Goal: Task Accomplishment & Management: Use online tool/utility

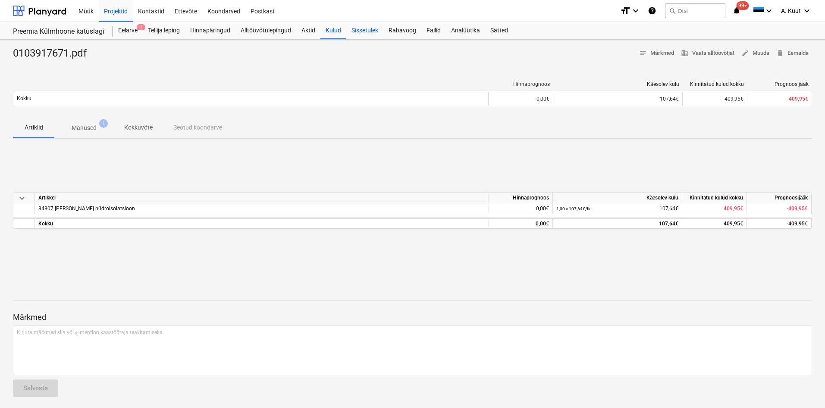
click at [363, 27] on div "Sissetulek" at bounding box center [364, 30] width 37 height 17
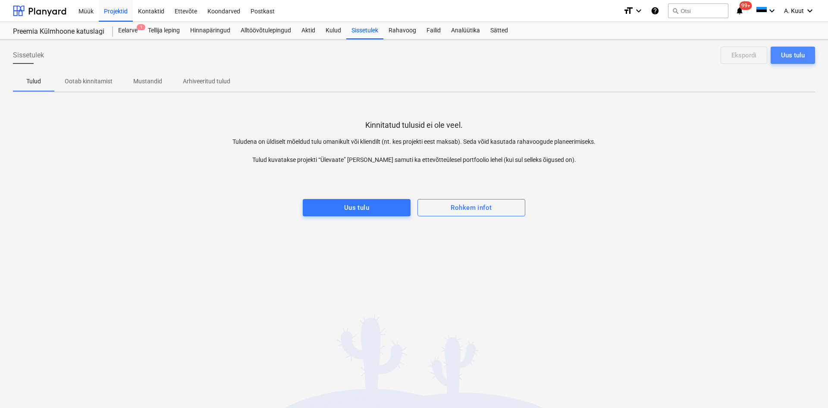
click at [794, 53] on div "Uus tulu" at bounding box center [793, 55] width 24 height 11
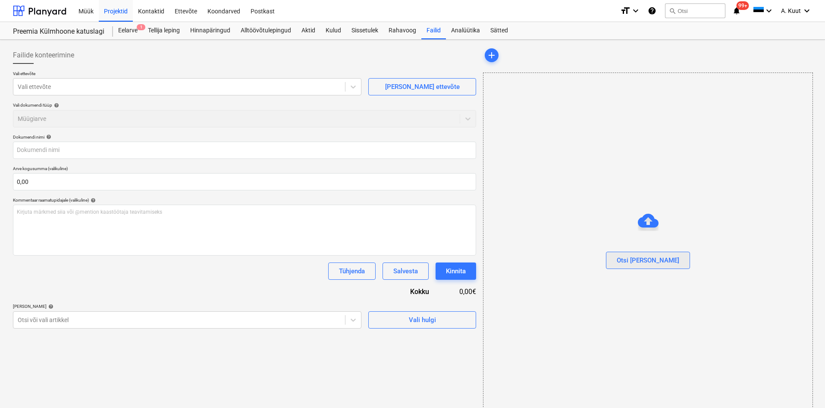
click at [650, 261] on div "Otsi [PERSON_NAME]" at bounding box center [648, 260] width 63 height 11
type input "arvenumber20250071 nr [DATE].pdf"
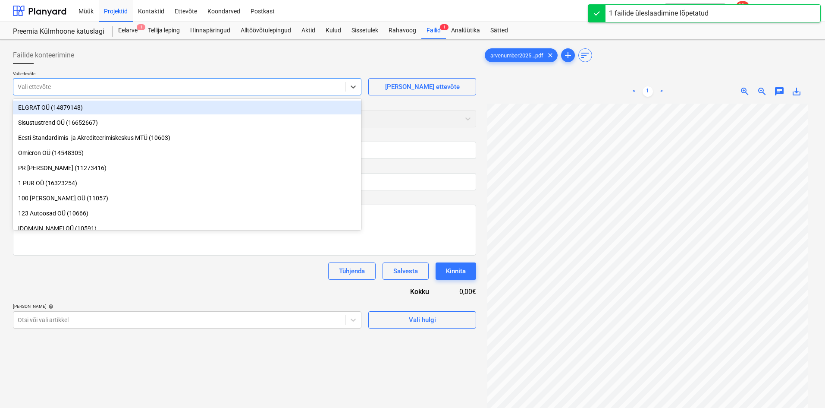
click at [29, 86] on div at bounding box center [179, 86] width 323 height 9
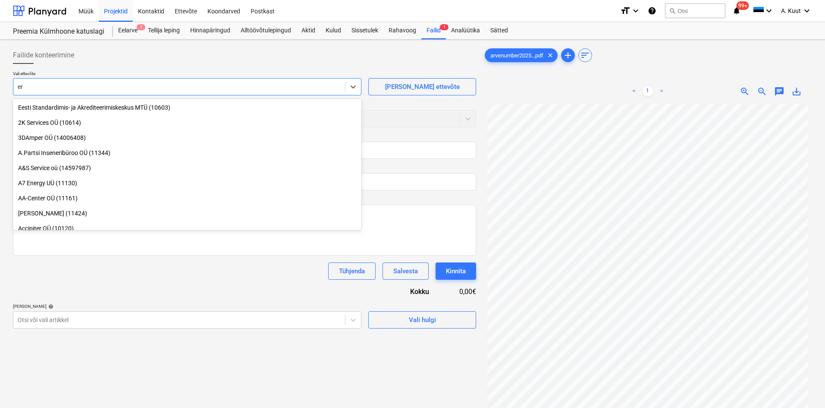
type input "e"
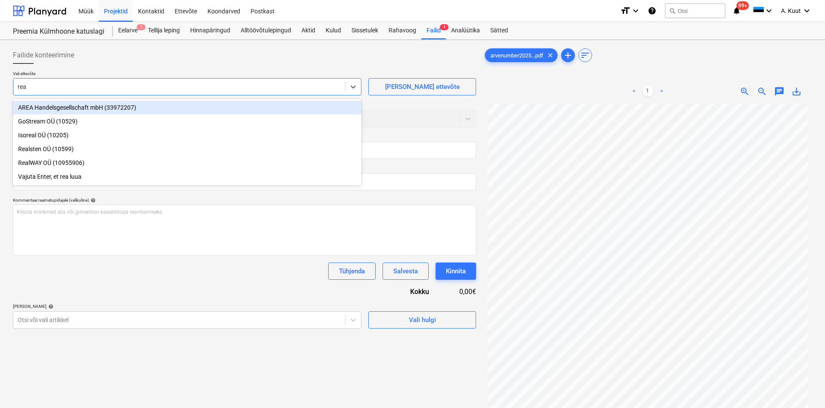
type input "real"
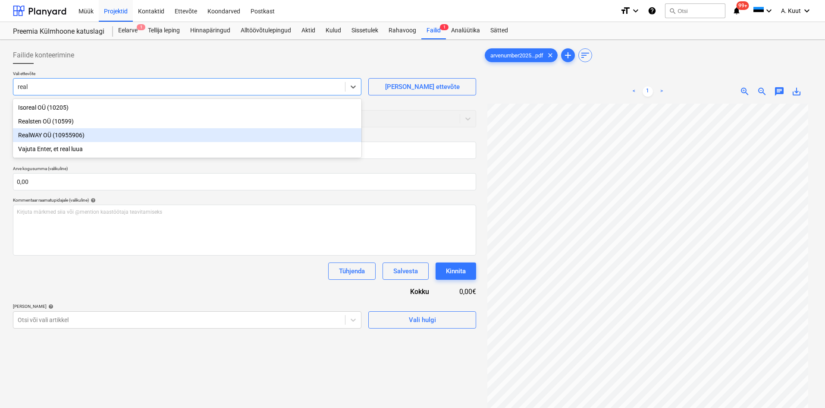
click at [31, 136] on div "RealWAY OÜ (10955906)" at bounding box center [187, 135] width 349 height 14
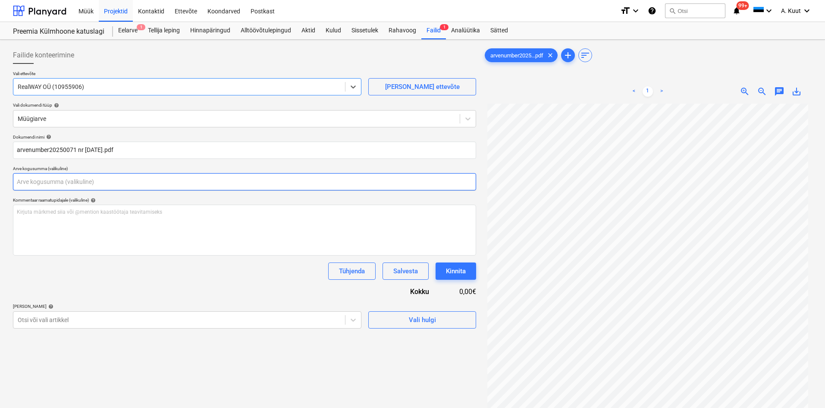
click at [41, 181] on input "text" at bounding box center [244, 181] width 463 height 17
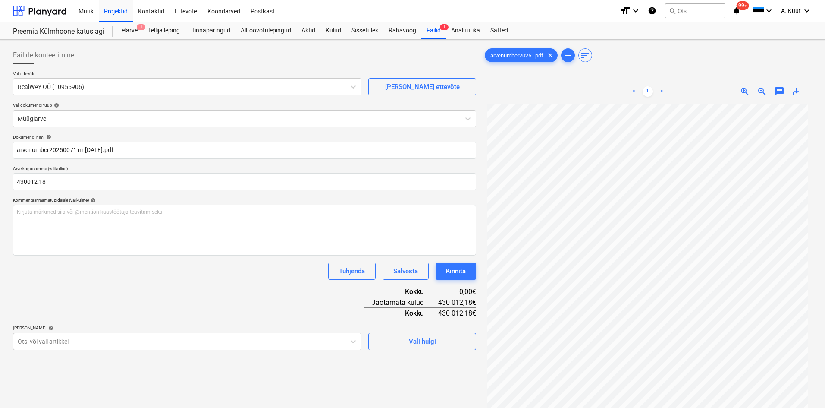
type input "430 012,18"
click at [151, 286] on div "Dokumendi nimi help arvenumber20250071 nr [DATE].pdf Arve kogusumma (valikuline…" at bounding box center [244, 242] width 463 height 216
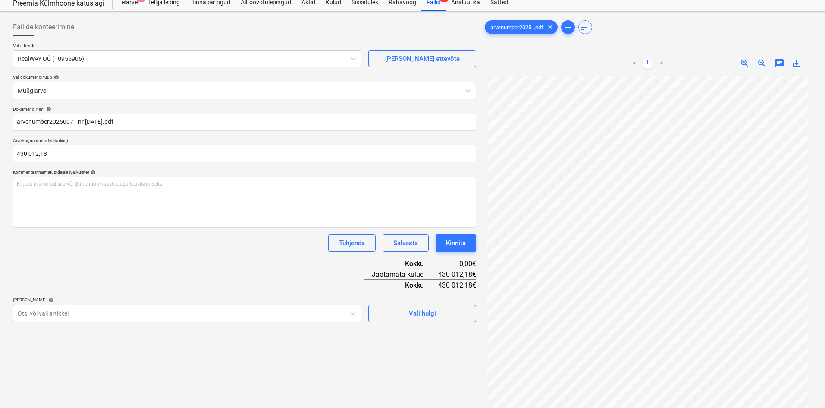
scroll to position [86, 0]
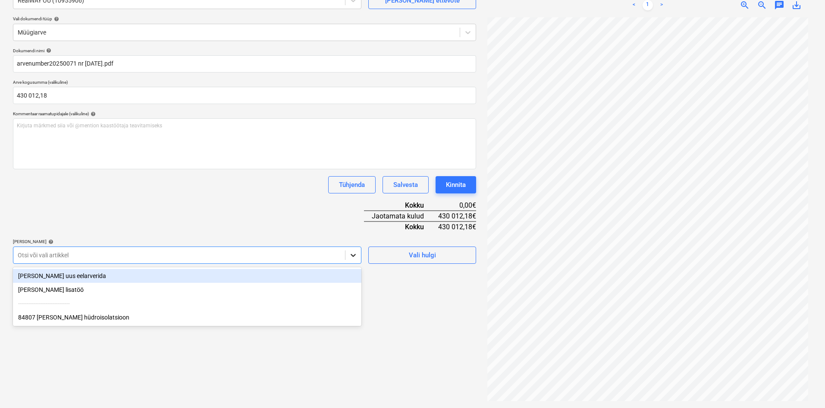
click at [355, 253] on icon at bounding box center [353, 255] width 9 height 9
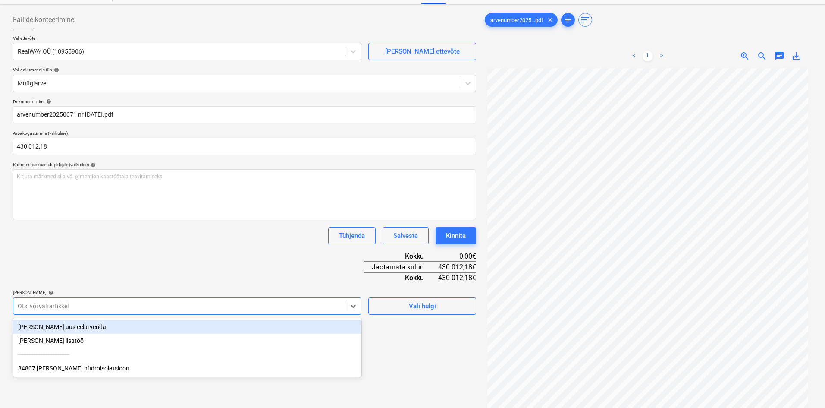
scroll to position [0, 0]
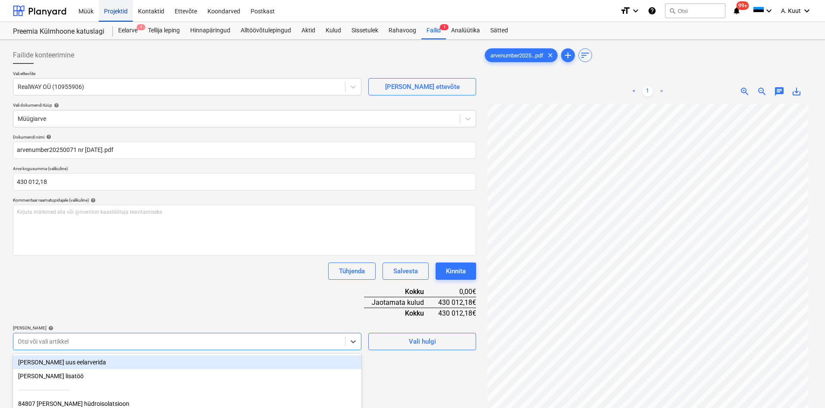
click at [120, 10] on div "Projektid" at bounding box center [116, 11] width 34 height 22
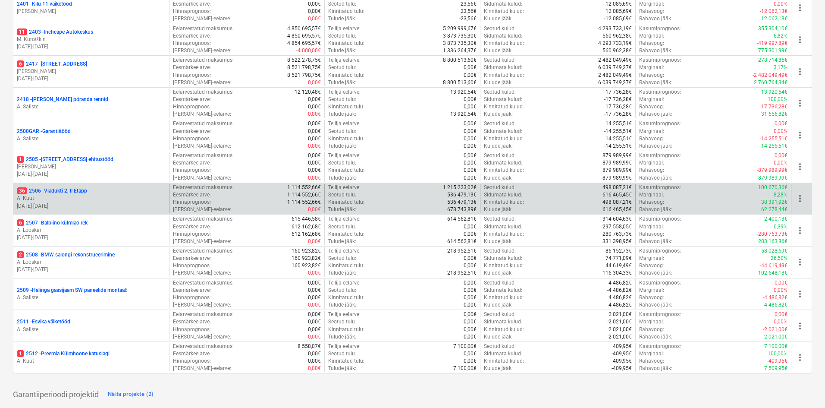
scroll to position [278, 0]
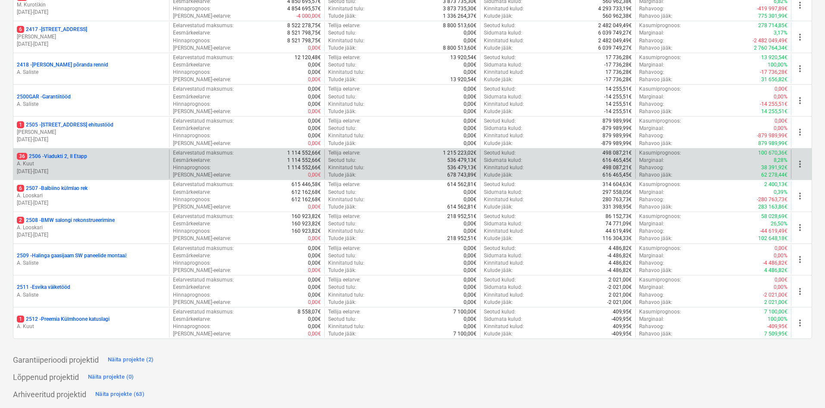
click at [57, 155] on p "36 2506 - [STREET_ADDRESS]" at bounding box center [52, 156] width 70 height 7
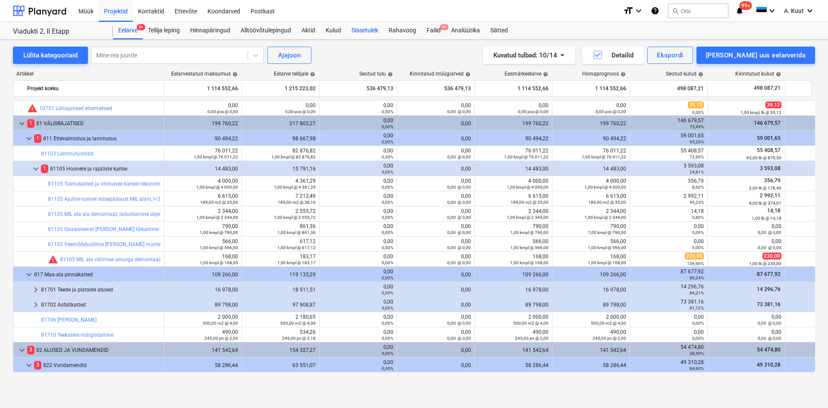
click at [363, 30] on div "Sissetulek" at bounding box center [364, 30] width 37 height 17
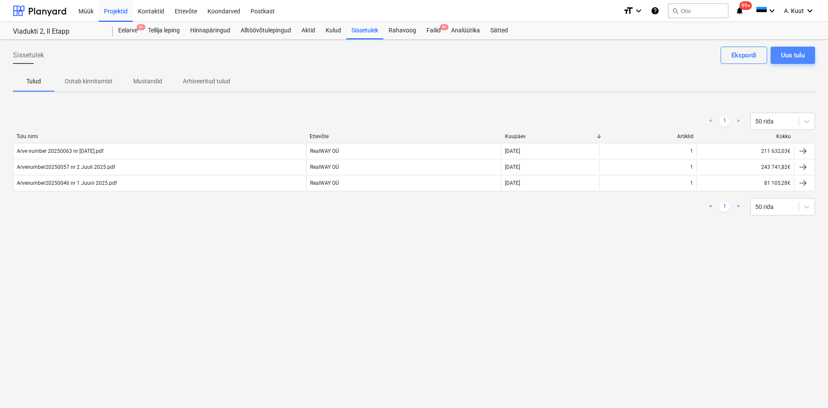
click at [797, 56] on div "Uus tulu" at bounding box center [793, 55] width 24 height 11
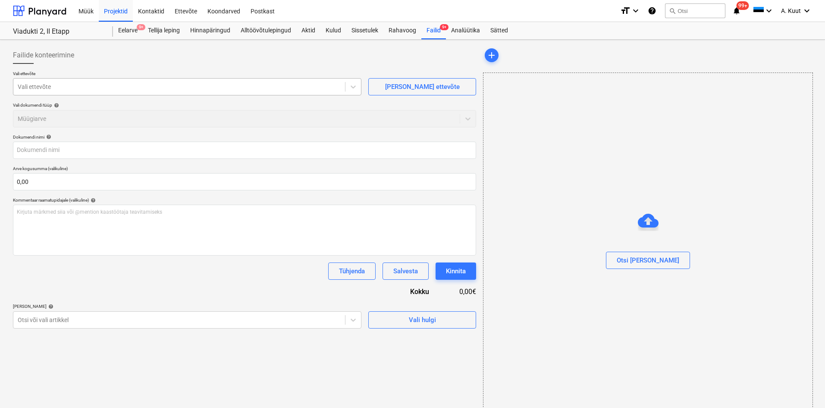
click at [41, 90] on div at bounding box center [179, 86] width 323 height 9
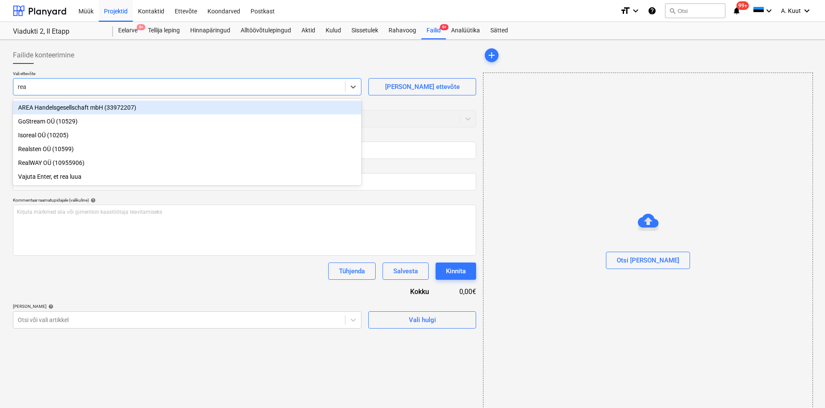
type input "real"
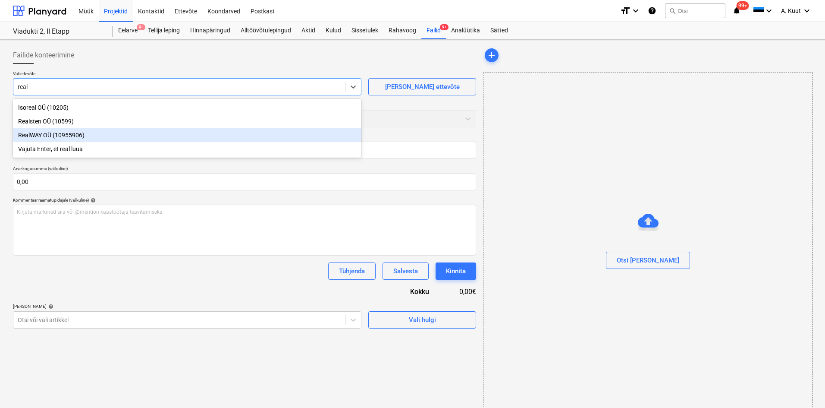
click at [28, 136] on div "RealWAY OÜ (10955906)" at bounding box center [187, 135] width 349 height 14
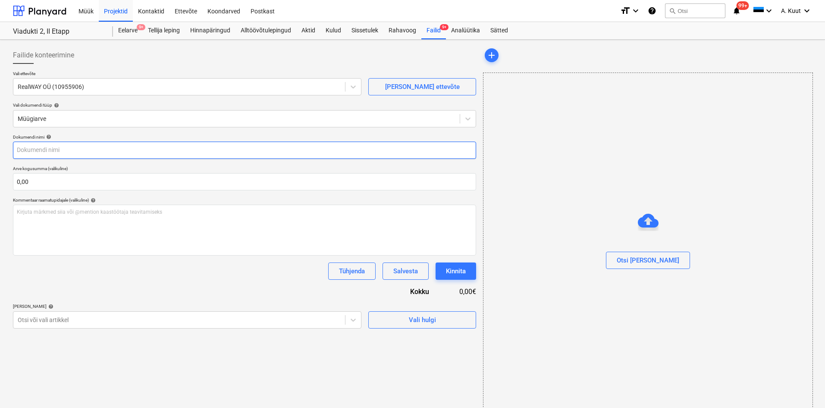
click at [22, 148] on input "text" at bounding box center [244, 150] width 463 height 17
click at [27, 148] on input "text" at bounding box center [244, 150] width 463 height 17
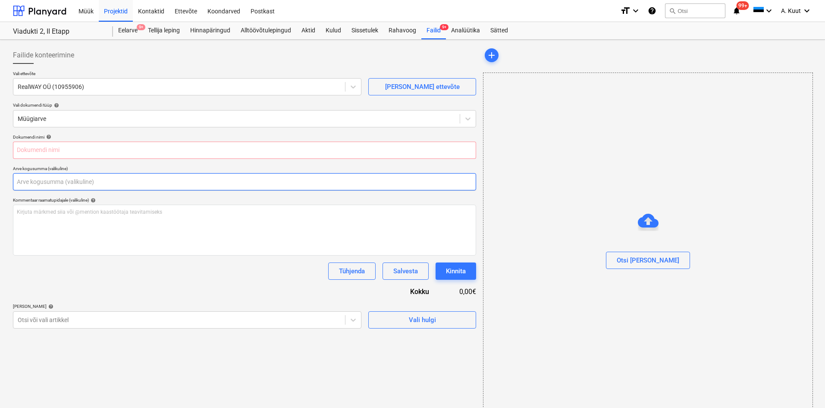
click at [27, 181] on input "text" at bounding box center [244, 181] width 463 height 17
type input "0,00"
click at [646, 260] on div "Otsi [PERSON_NAME]" at bounding box center [648, 260] width 63 height 11
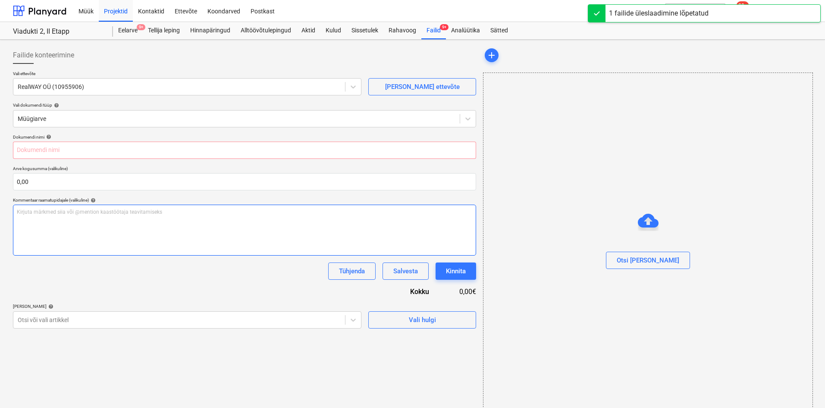
type input "arvenumber20250071 nr [DATE].pdf"
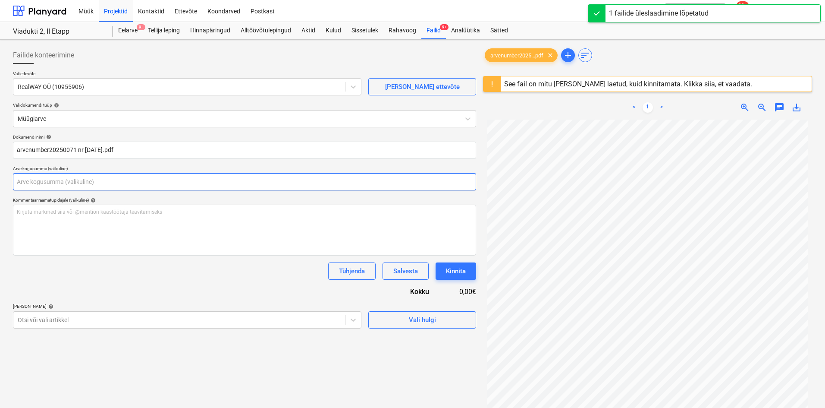
click at [44, 184] on input "text" at bounding box center [244, 181] width 463 height 17
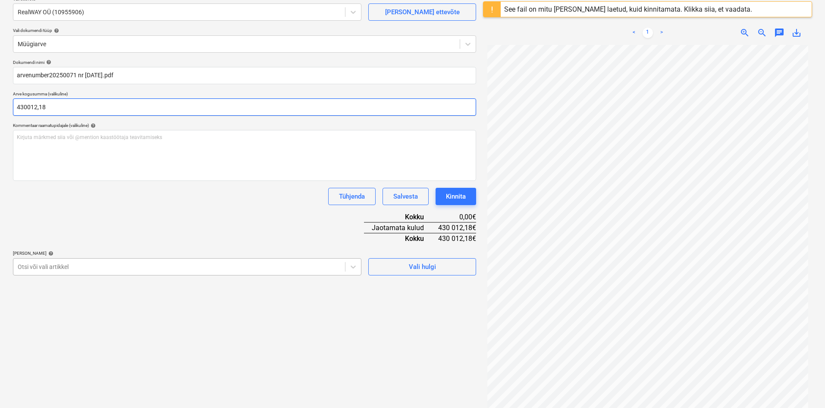
scroll to position [86, 0]
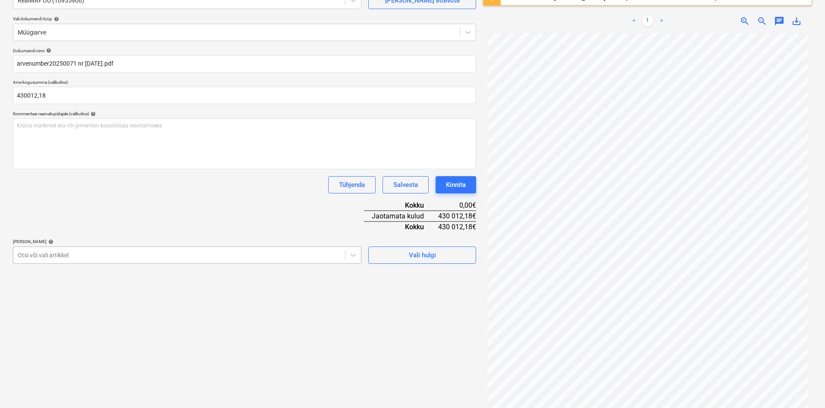
type input "430 012,18"
click at [61, 254] on div at bounding box center [179, 255] width 323 height 9
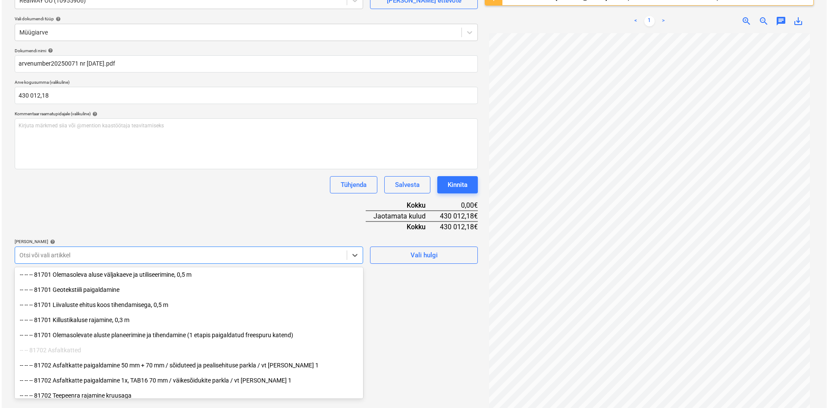
scroll to position [259, 0]
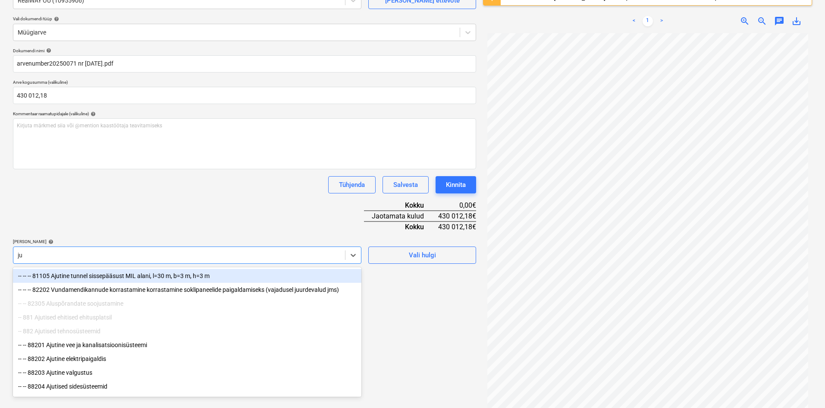
type input "juh"
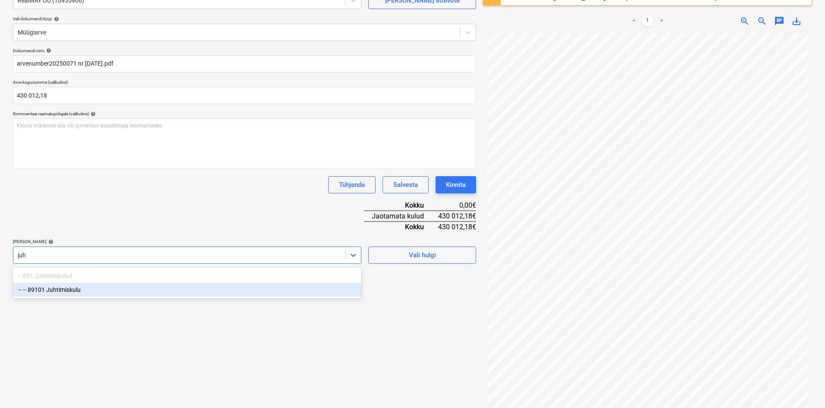
click at [64, 288] on div "-- -- 89101 Juhtimiskulu" at bounding box center [187, 290] width 349 height 14
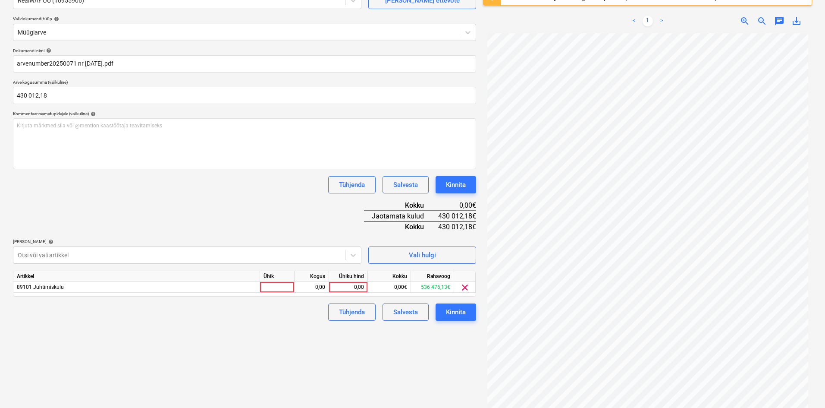
click at [158, 199] on div "Dokumendi nimi help arvenumber20250071 nr [DATE].pdf Arve kogusumma (valikuline…" at bounding box center [244, 184] width 463 height 273
click at [362, 288] on div "0,00" at bounding box center [348, 287] width 31 height 11
type input "430012,18"
click at [346, 364] on div "Failide konteerimine Vali ettevõte RealWAY OÜ (10955906) [PERSON_NAME] uus ette…" at bounding box center [244, 188] width 470 height 463
click at [461, 312] on div "Kinnita" at bounding box center [456, 311] width 20 height 11
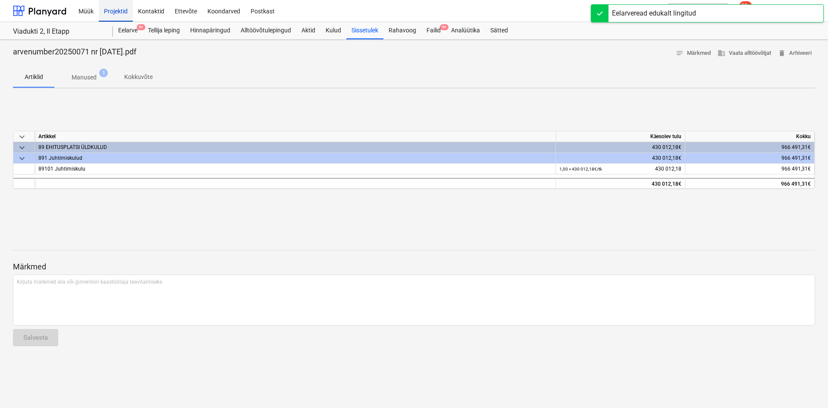
click at [120, 10] on div "Projektid" at bounding box center [116, 11] width 34 height 22
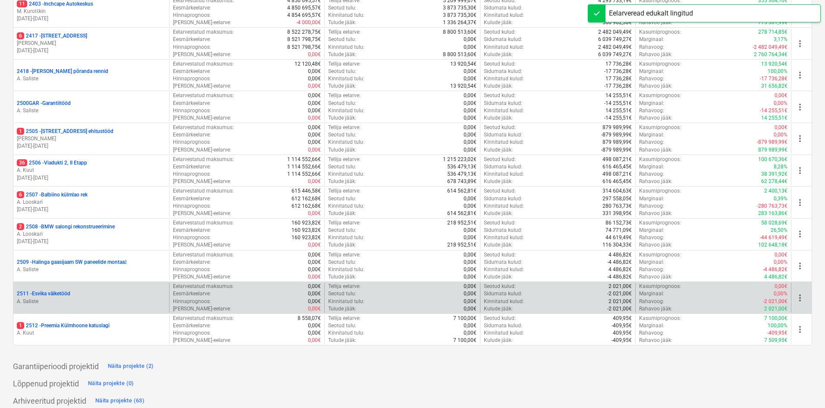
scroll to position [278, 0]
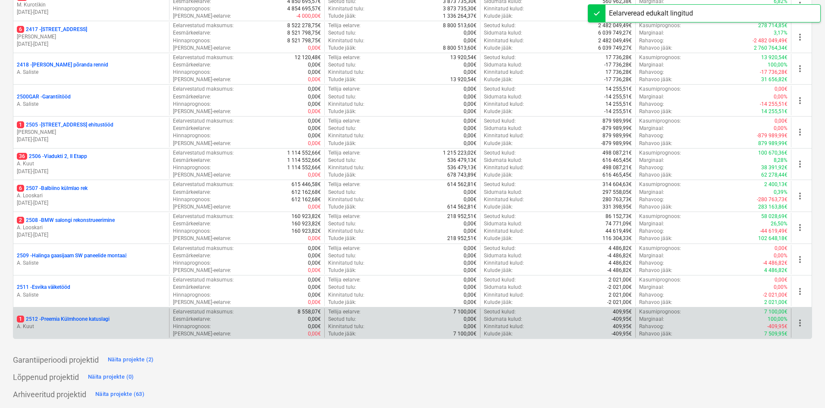
click at [67, 322] on p "1 2512 - Preemia Külmhoone katuslagi" at bounding box center [63, 318] width 93 height 7
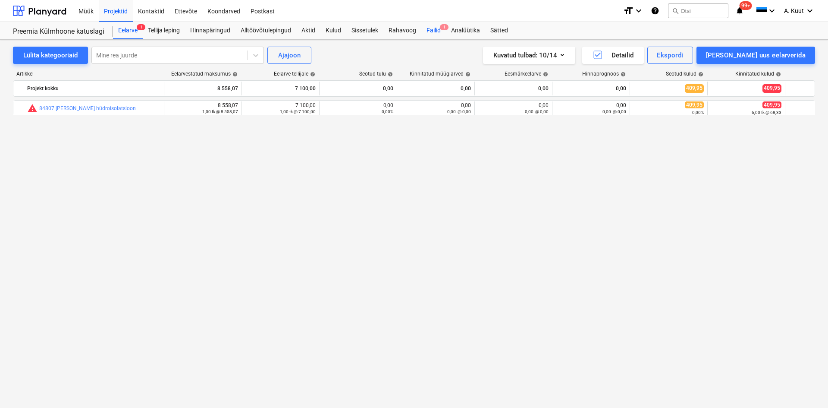
click at [438, 31] on div "Failid 1" at bounding box center [434, 30] width 25 height 17
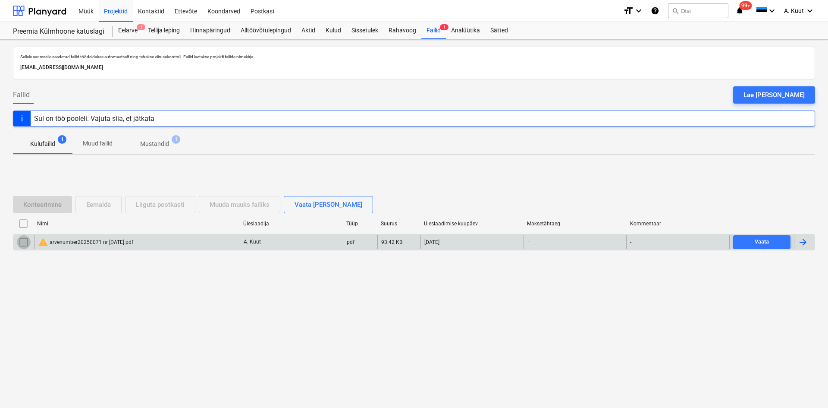
click at [23, 242] on input "checkbox" at bounding box center [24, 242] width 14 height 14
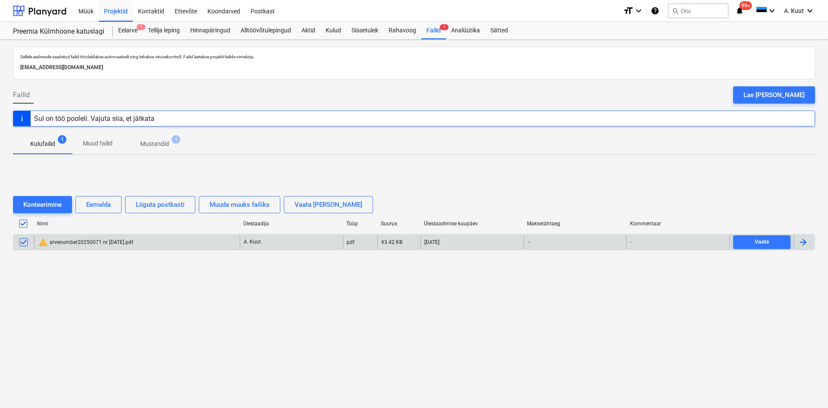
click at [149, 145] on p "Mustandid" at bounding box center [154, 143] width 29 height 9
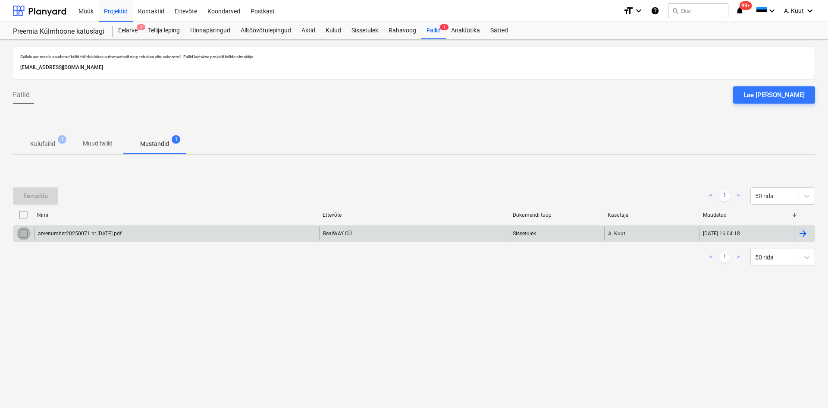
click at [22, 233] on input "checkbox" at bounding box center [24, 234] width 14 height 14
click at [32, 197] on div "Eemalda" at bounding box center [35, 195] width 25 height 11
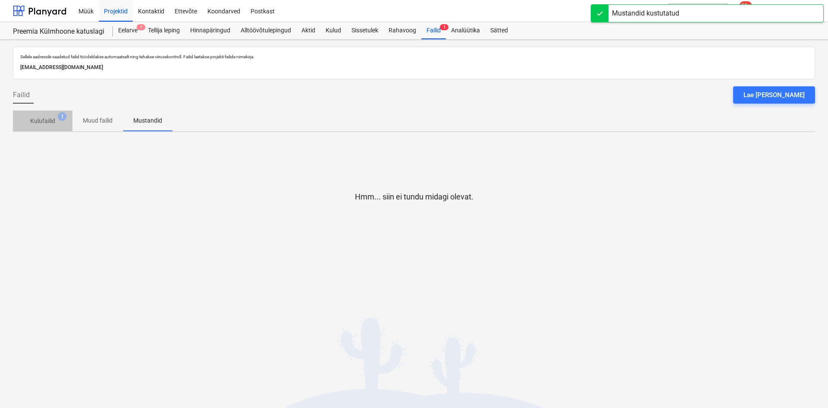
click at [51, 122] on p "Kulufailid" at bounding box center [42, 121] width 25 height 9
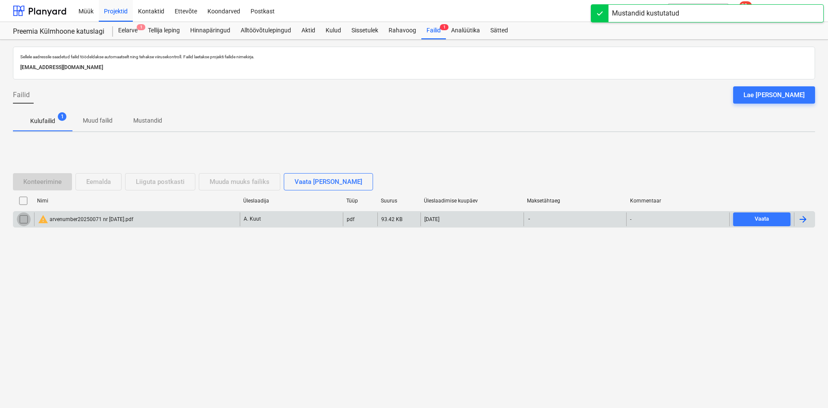
click at [22, 221] on input "checkbox" at bounding box center [24, 219] width 14 height 14
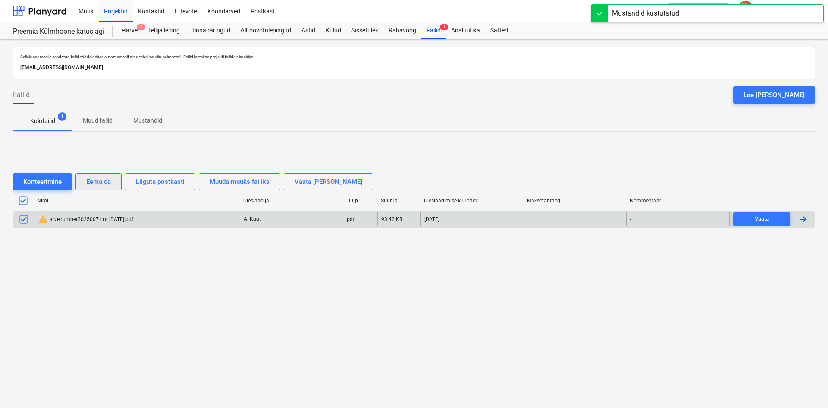
click at [107, 183] on div "Eemalda" at bounding box center [98, 181] width 25 height 11
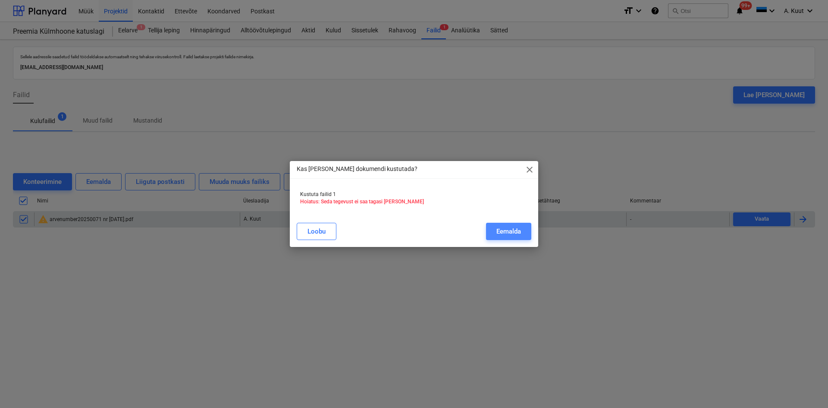
click at [521, 231] on div "Eemalda" at bounding box center [509, 231] width 25 height 11
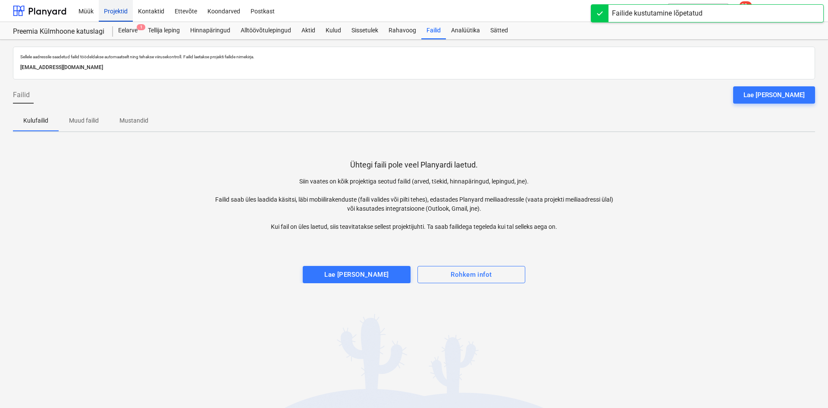
click at [118, 11] on div "Projektid" at bounding box center [116, 11] width 34 height 22
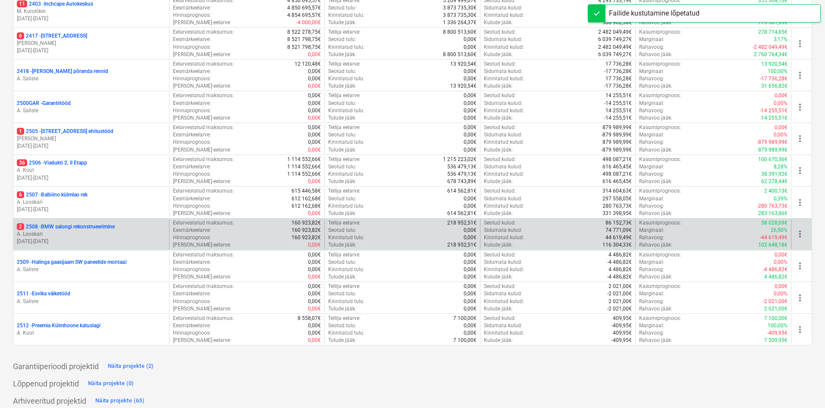
scroll to position [278, 0]
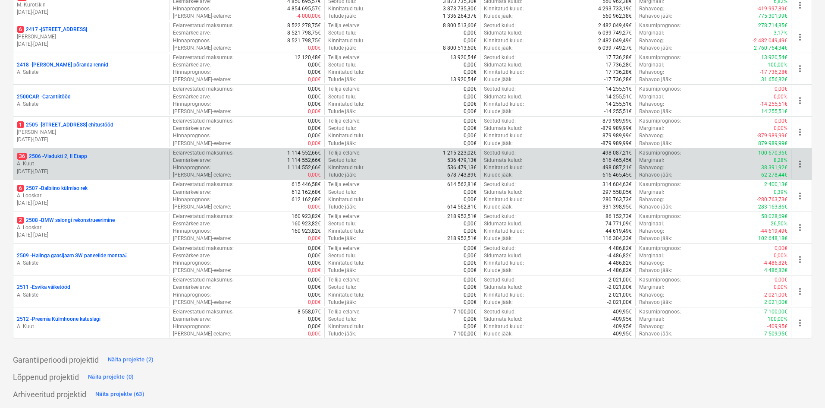
click at [65, 157] on p "36 2506 - [STREET_ADDRESS]" at bounding box center [52, 156] width 70 height 7
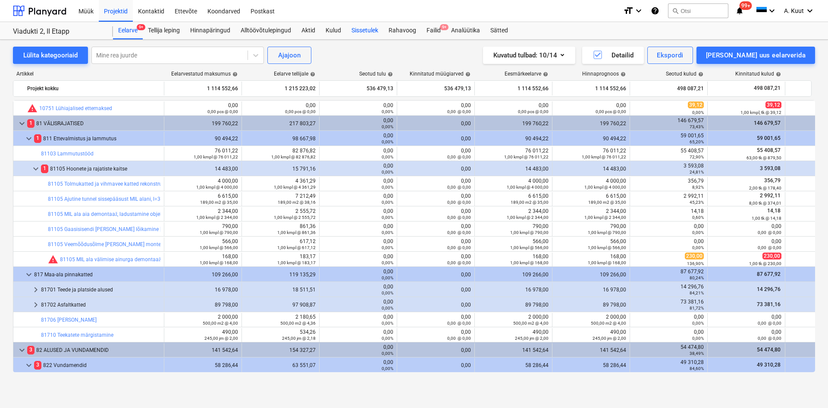
click at [368, 30] on div "Sissetulek" at bounding box center [364, 30] width 37 height 17
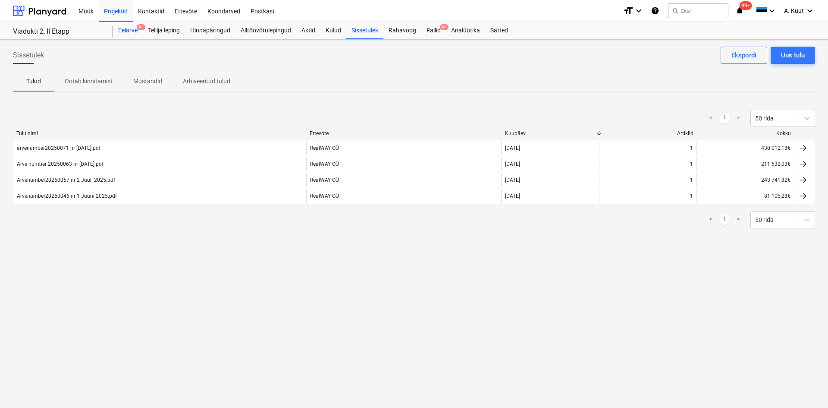
click at [127, 28] on div "Eelarve 9+" at bounding box center [128, 30] width 30 height 17
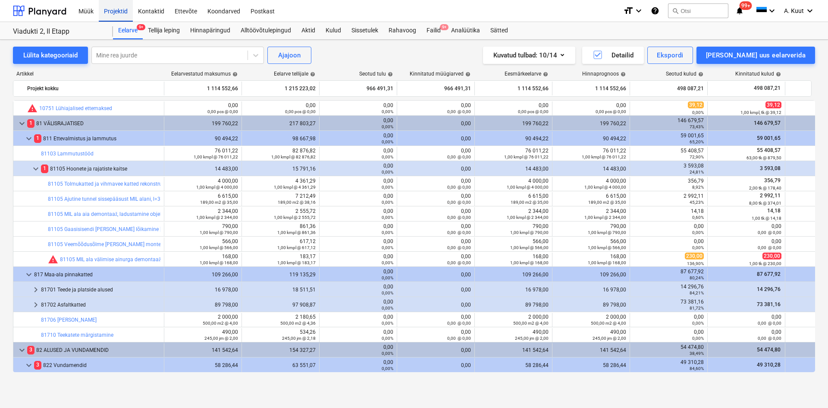
click at [115, 13] on div "Projektid" at bounding box center [116, 11] width 34 height 22
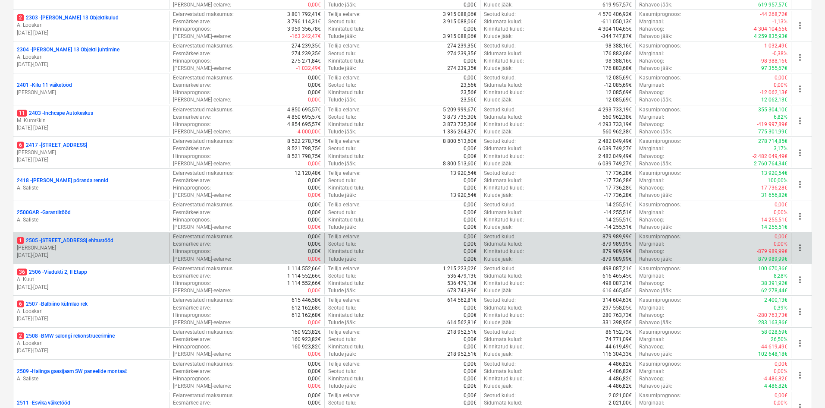
scroll to position [173, 0]
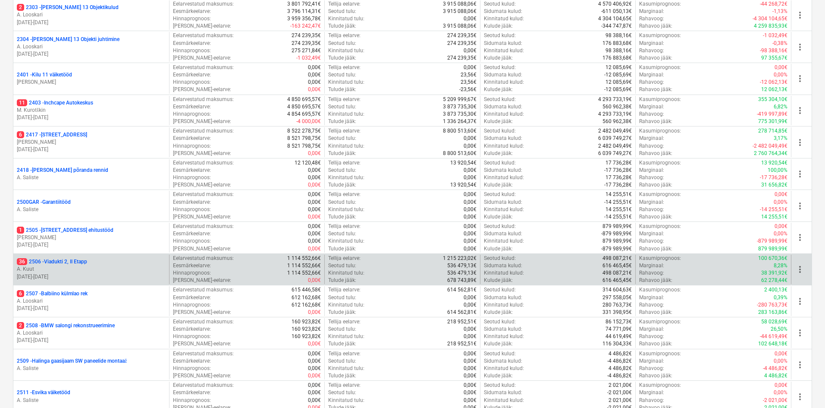
click at [46, 269] on p "A. Kuut" at bounding box center [91, 268] width 149 height 7
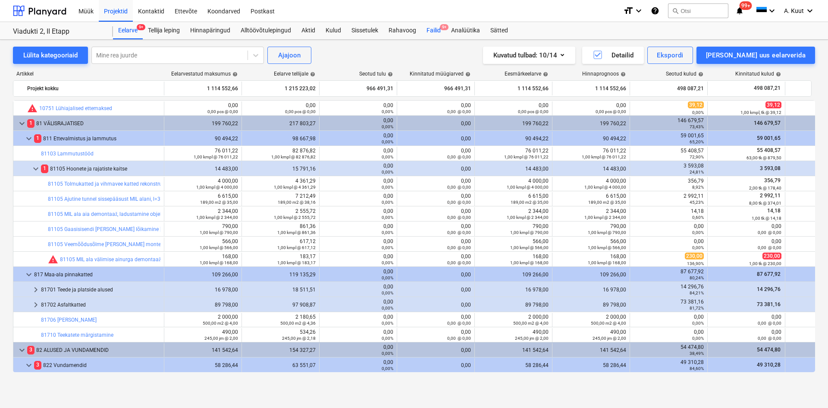
click at [434, 31] on div "Failid 9+" at bounding box center [434, 30] width 25 height 17
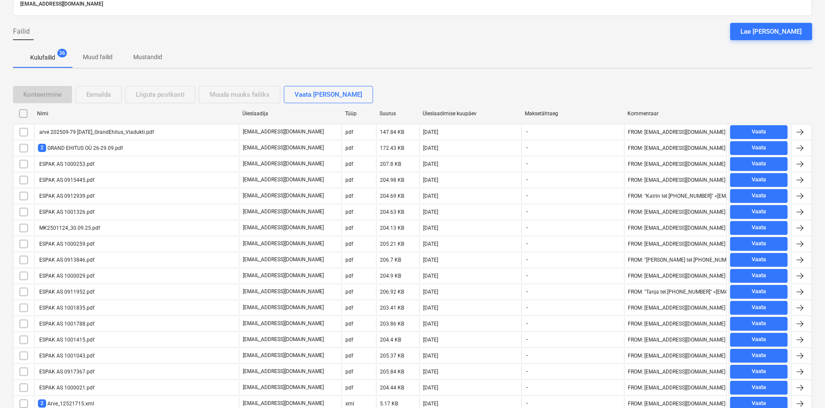
scroll to position [86, 0]
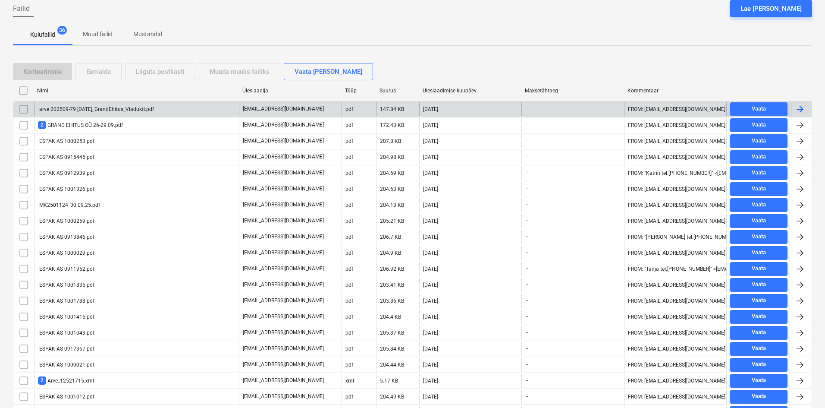
click at [118, 110] on div "arve 202509-79 [DATE]_GrandEhitus_Viadukti.pdf" at bounding box center [96, 109] width 116 height 6
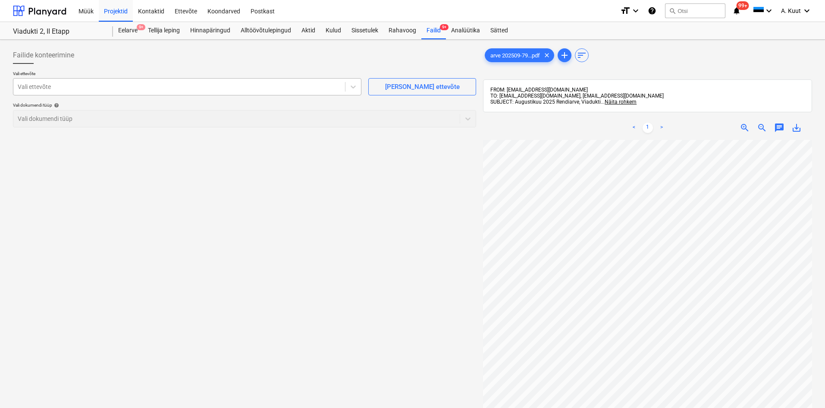
click at [85, 88] on div at bounding box center [179, 86] width 323 height 9
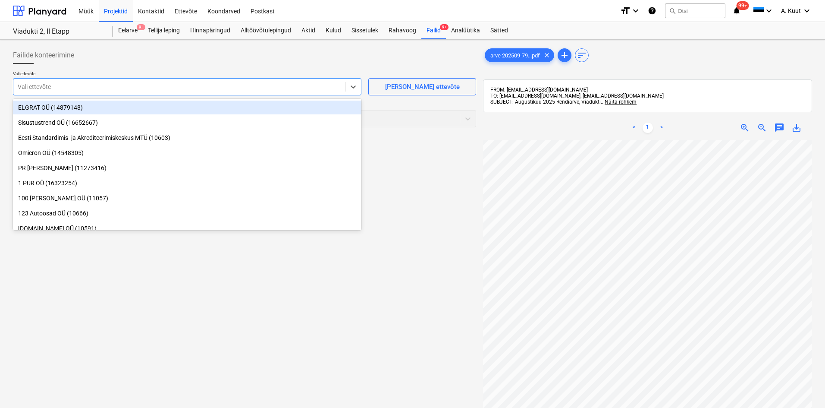
click at [36, 86] on div at bounding box center [179, 86] width 323 height 9
type input "AMB"
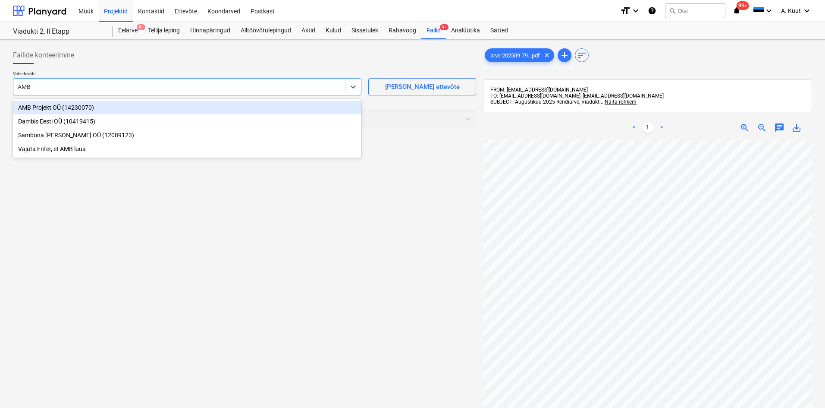
click at [54, 105] on div "AMB Projekt OÜ (14230070)" at bounding box center [187, 108] width 349 height 14
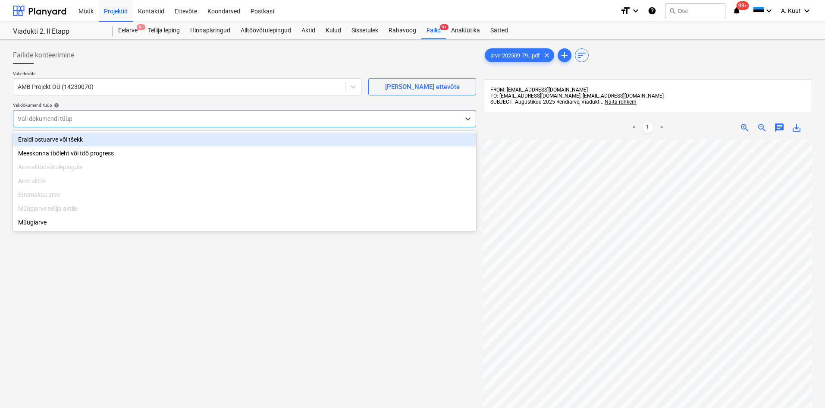
click at [49, 118] on div at bounding box center [237, 118] width 438 height 9
click at [40, 140] on div "Eraldi ostuarve või tšekk" at bounding box center [244, 139] width 463 height 14
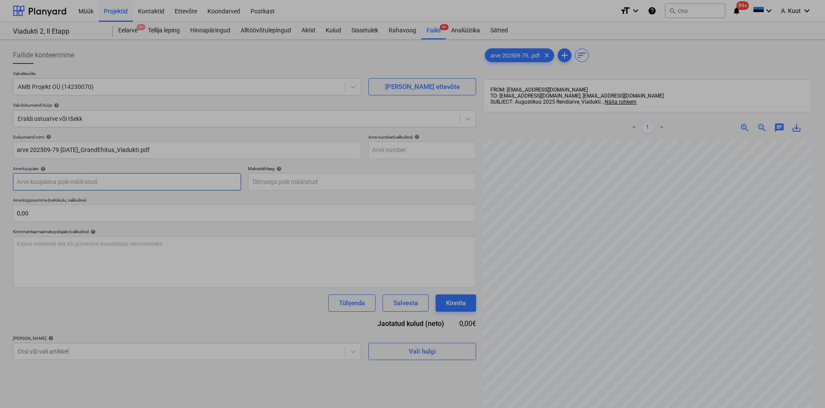
click at [56, 182] on body "Müük Projektid Kontaktid Ettevõte Koondarved Postkast format_size keyboard_arro…" at bounding box center [412, 204] width 825 height 408
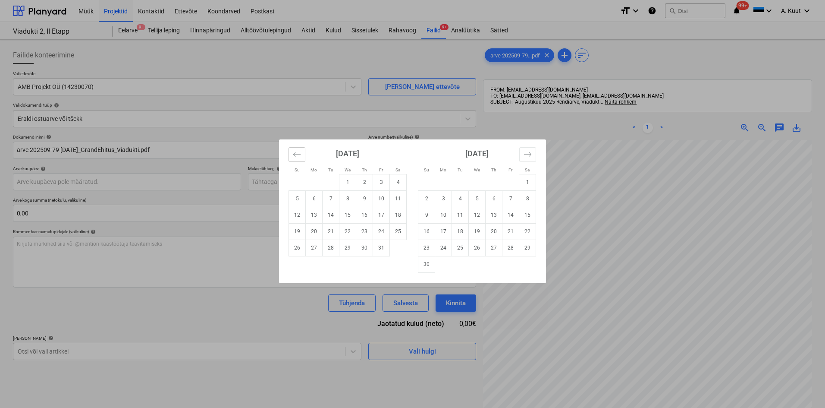
click at [298, 153] on icon "Move backward to switch to the previous month." at bounding box center [297, 154] width 8 height 8
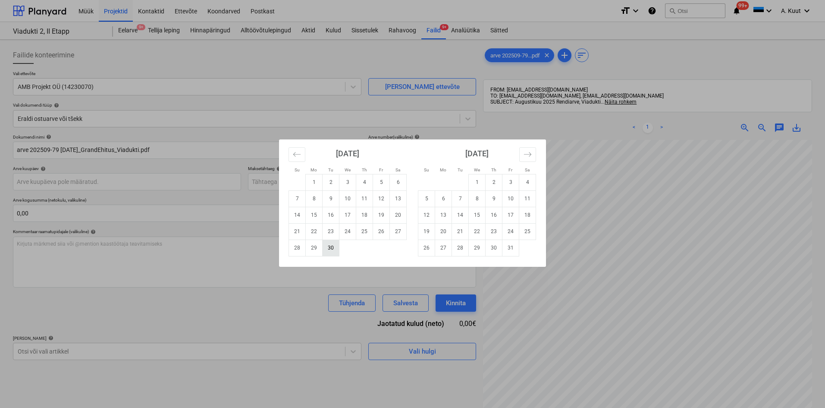
click at [331, 250] on td "30" at bounding box center [331, 247] width 17 height 16
type input "[DATE]"
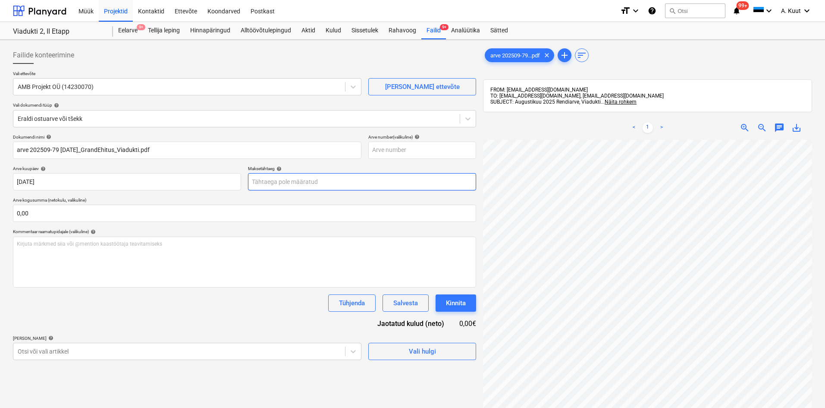
click at [263, 183] on body "Müük Projektid Kontaktid Ettevõte Koondarved Postkast format_size keyboard_arro…" at bounding box center [412, 204] width 825 height 408
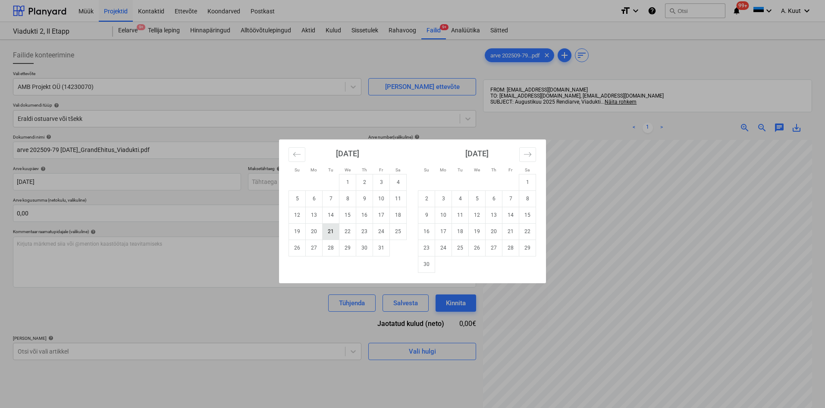
click at [329, 234] on td "21" at bounding box center [331, 231] width 17 height 16
type input "[DATE]"
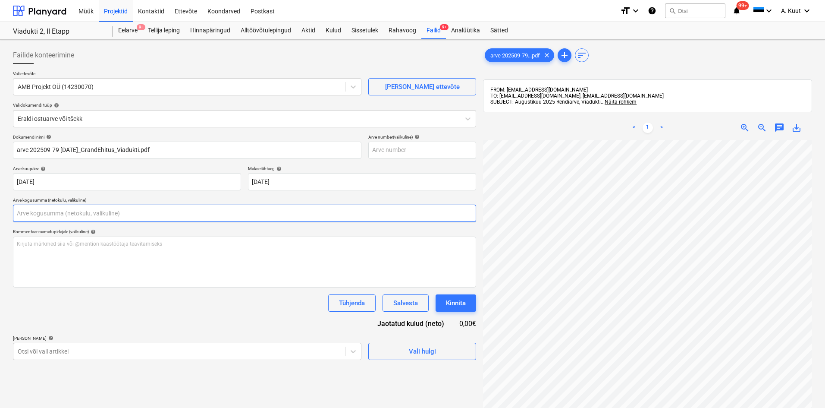
click at [27, 213] on input "text" at bounding box center [244, 213] width 463 height 17
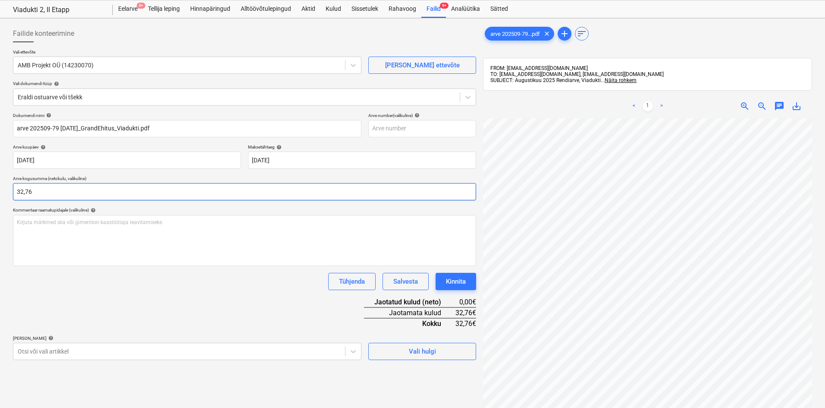
scroll to position [86, 0]
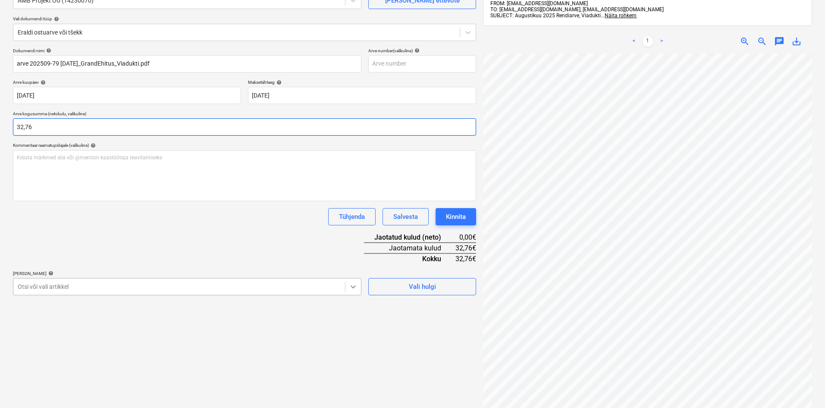
type input "32,76"
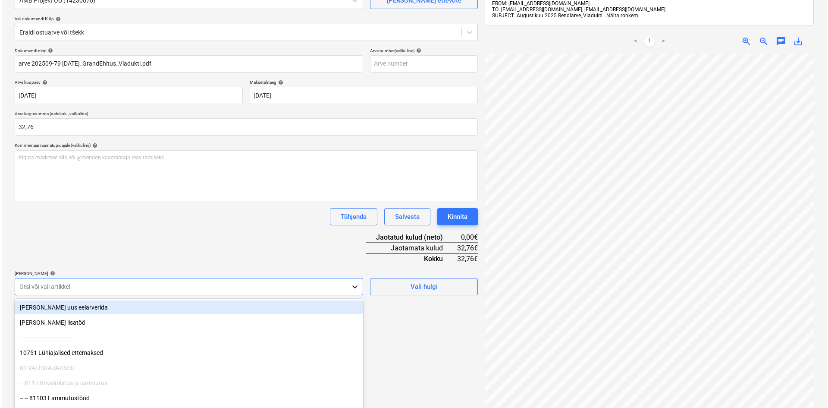
scroll to position [112, 0]
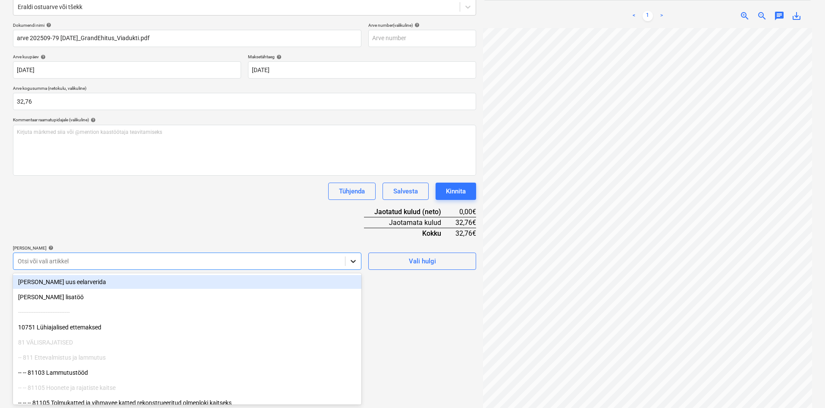
click at [354, 283] on body "Müük Projektid Kontaktid Ettevõte Koondarved Postkast format_size keyboard_arro…" at bounding box center [412, 92] width 825 height 408
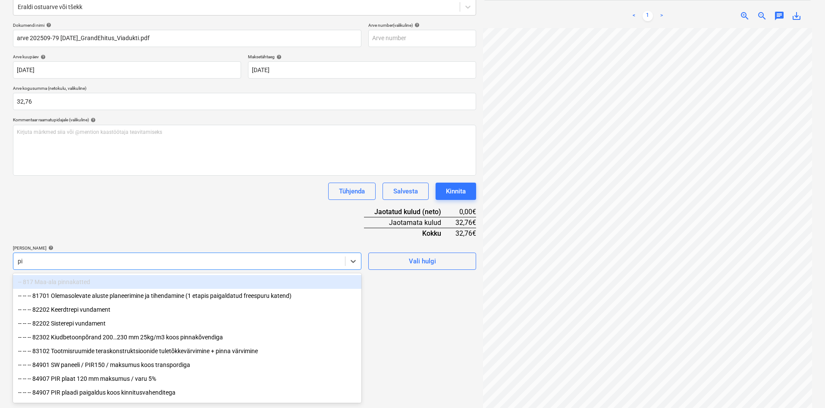
type input "p"
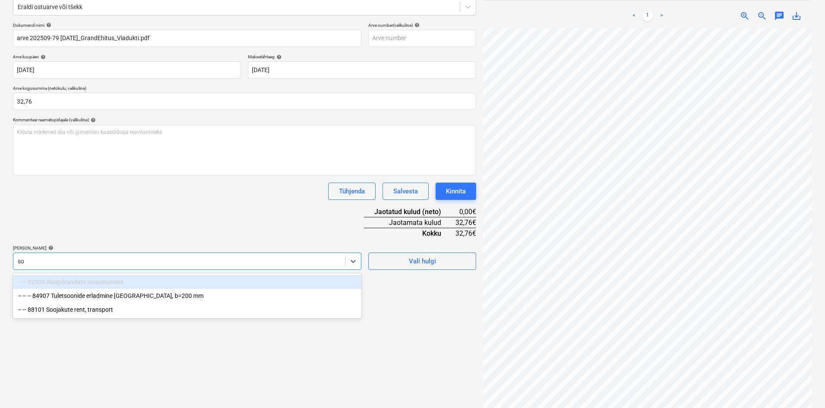
type input "soo"
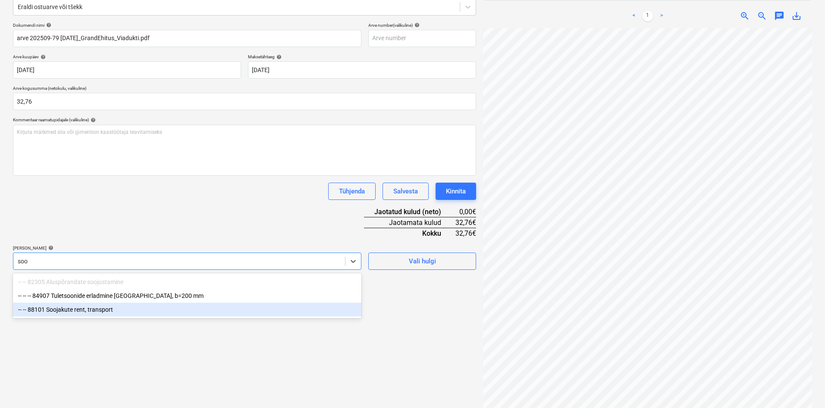
click at [72, 312] on div "-- -- 88101 Soojakute rent, transport" at bounding box center [187, 309] width 349 height 14
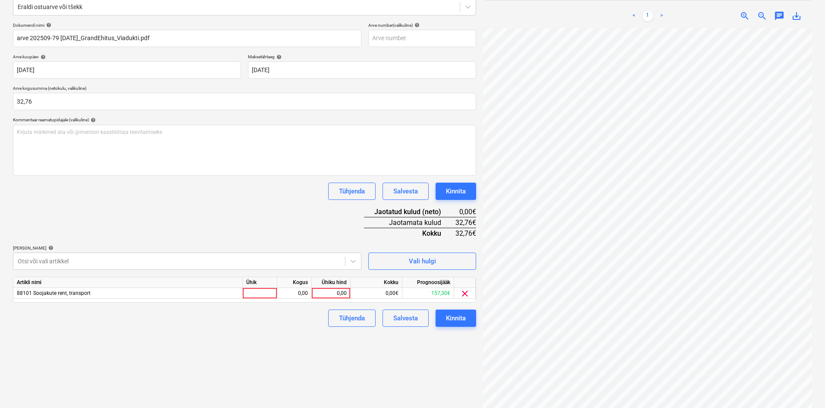
click at [121, 236] on div "Dokumendi nimi help arve 202509-79 [DATE]_GrandEhitus_Viadukti.pdf Arve number …" at bounding box center [244, 174] width 463 height 304
click at [343, 293] on div "0,00" at bounding box center [330, 293] width 31 height 11
type input "32,76"
click at [289, 334] on div "Failide konteerimine Vali ettevõte AMB Projekt OÜ (14230070) [PERSON_NAME] uus …" at bounding box center [244, 173] width 470 height 484
click at [455, 317] on div "Kinnita" at bounding box center [456, 317] width 20 height 11
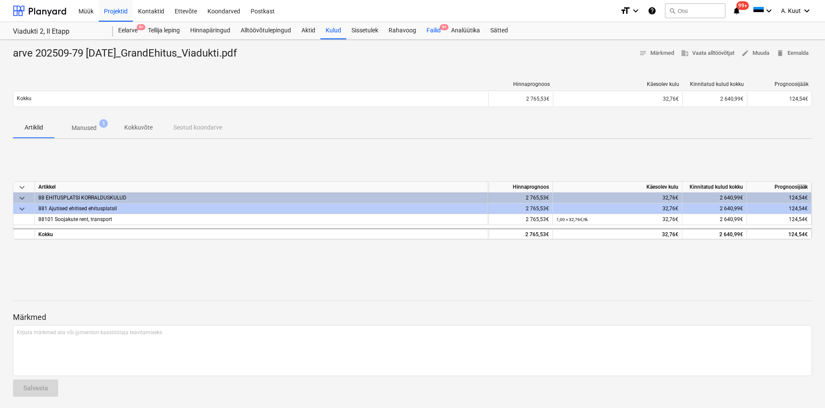
click at [432, 31] on div "Failid 9+" at bounding box center [434, 30] width 25 height 17
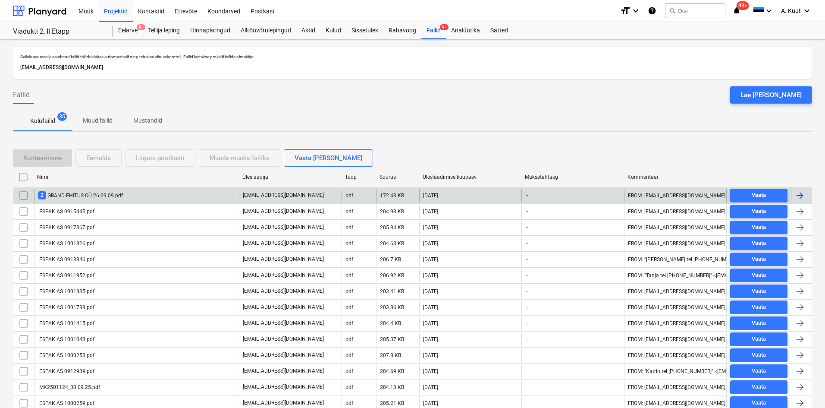
click at [91, 194] on div "2 GRAND EHITUS OÜ 26-29.09.pdf" at bounding box center [80, 195] width 85 height 8
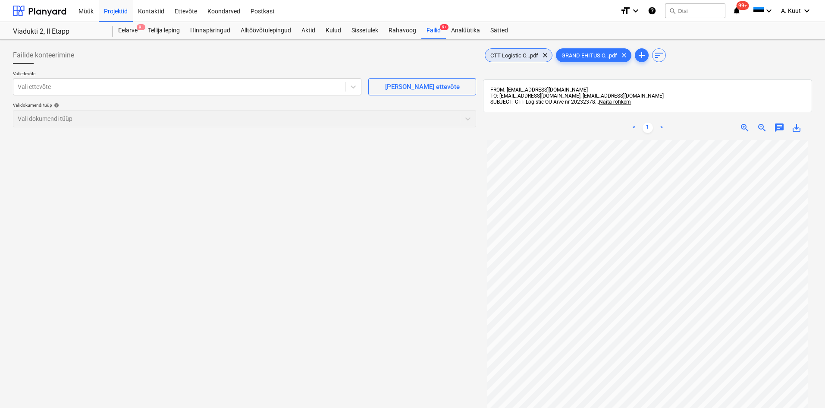
click at [521, 52] on span "CTT Logistic O...pdf" at bounding box center [514, 55] width 58 height 6
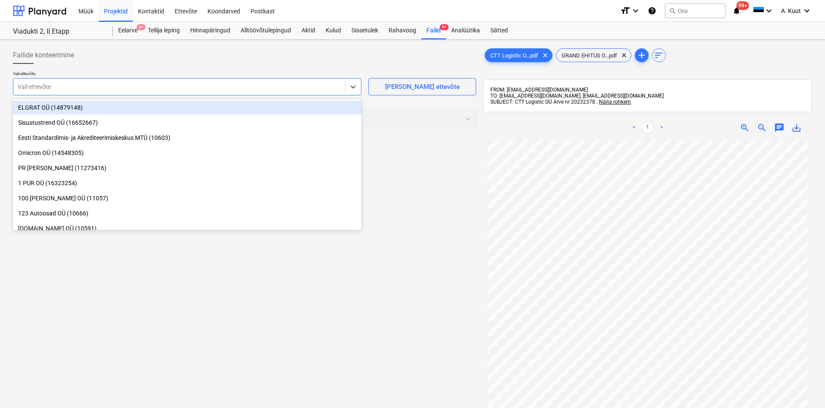
click at [58, 89] on div at bounding box center [179, 86] width 323 height 9
type input "ctt"
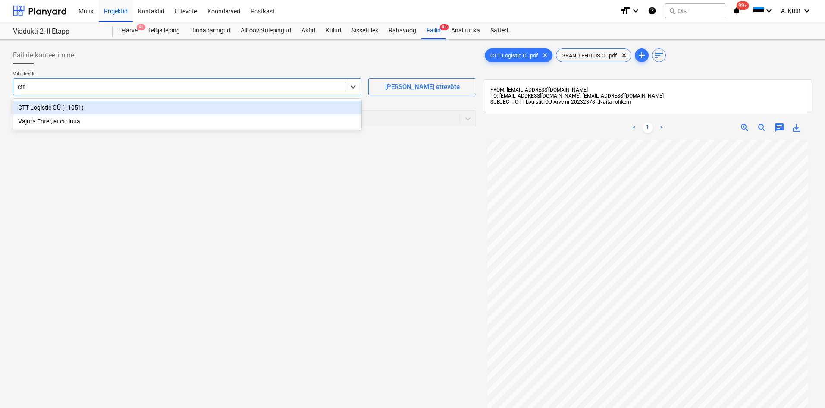
click at [48, 109] on div "CTT Logistic OÜ (11051)" at bounding box center [187, 108] width 349 height 14
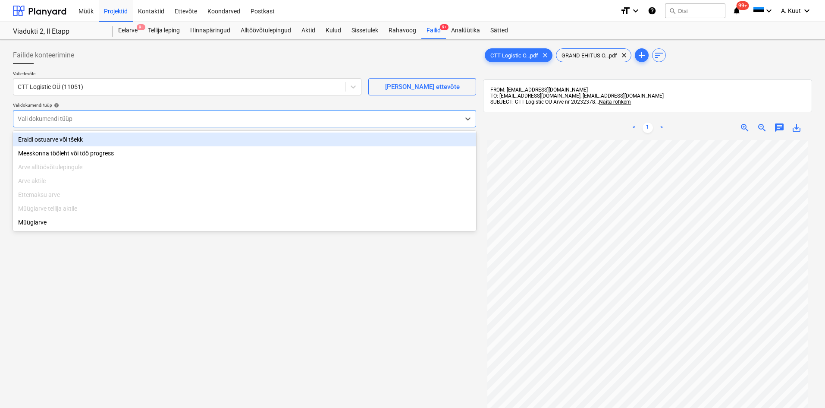
click at [45, 119] on div at bounding box center [237, 118] width 438 height 9
click at [42, 139] on div "Eraldi ostuarve või tšekk" at bounding box center [244, 139] width 463 height 14
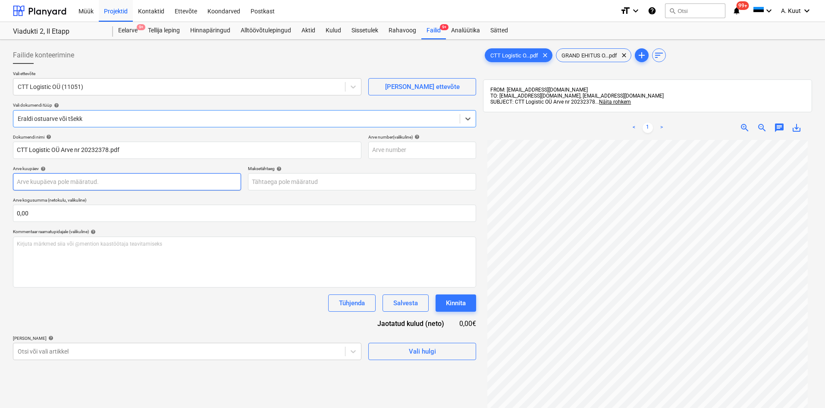
click at [52, 184] on body "Müük Projektid Kontaktid Ettevõte Koondarved Postkast format_size keyboard_arro…" at bounding box center [412, 204] width 825 height 408
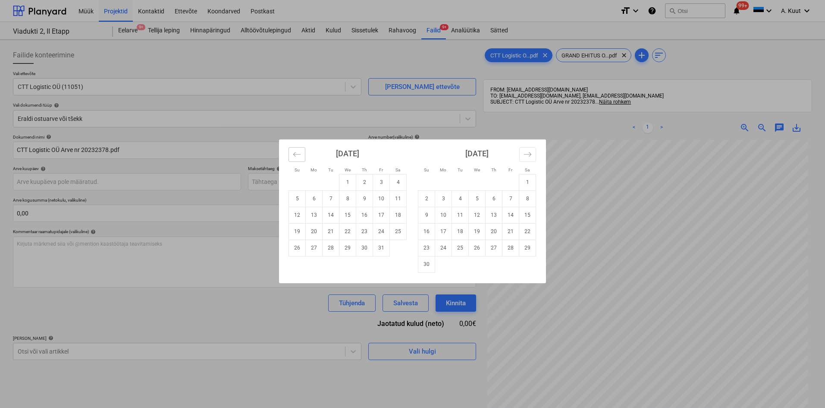
click at [301, 157] on icon "Move backward to switch to the previous month." at bounding box center [297, 154] width 8 height 8
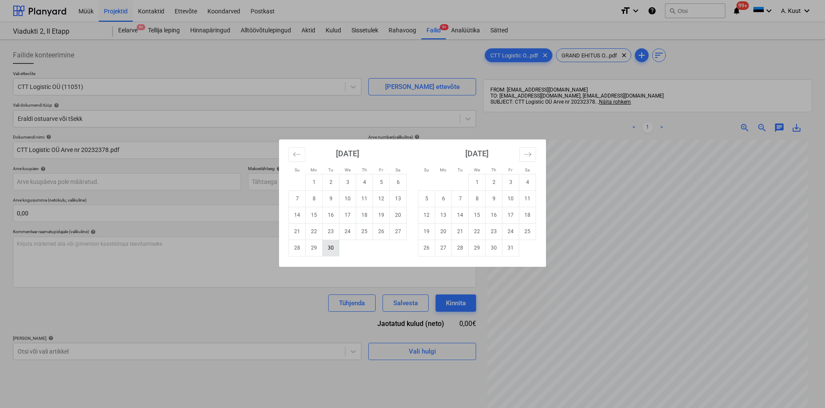
click at [330, 247] on td "30" at bounding box center [331, 247] width 17 height 16
type input "[DATE]"
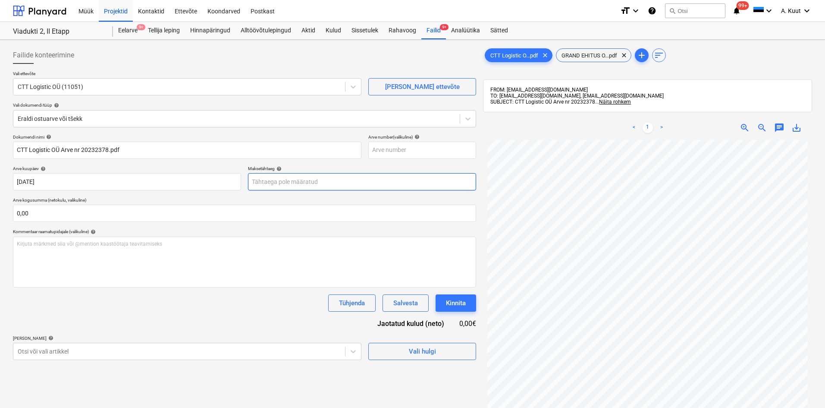
click at [272, 180] on body "Müük Projektid Kontaktid Ettevõte Koondarved Postkast format_size keyboard_arro…" at bounding box center [412, 204] width 825 height 408
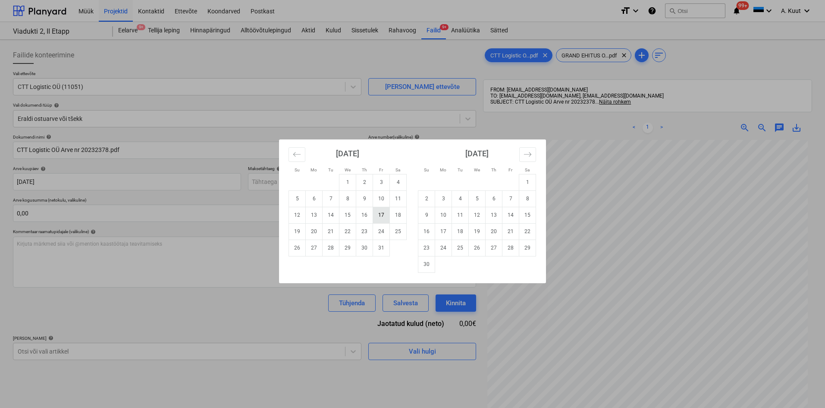
click at [379, 216] on td "17" at bounding box center [381, 215] width 17 height 16
type input "[DATE]"
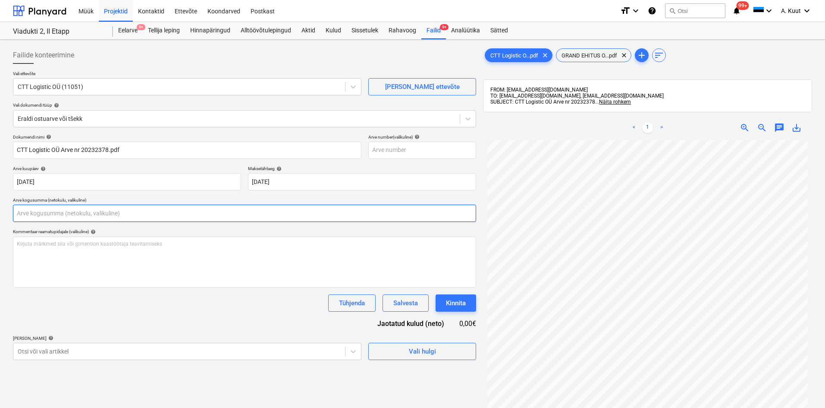
click at [54, 214] on input "text" at bounding box center [244, 213] width 463 height 17
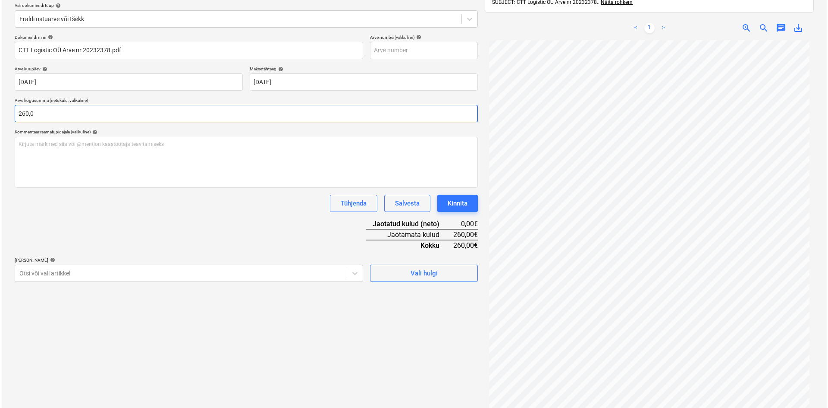
scroll to position [123, 0]
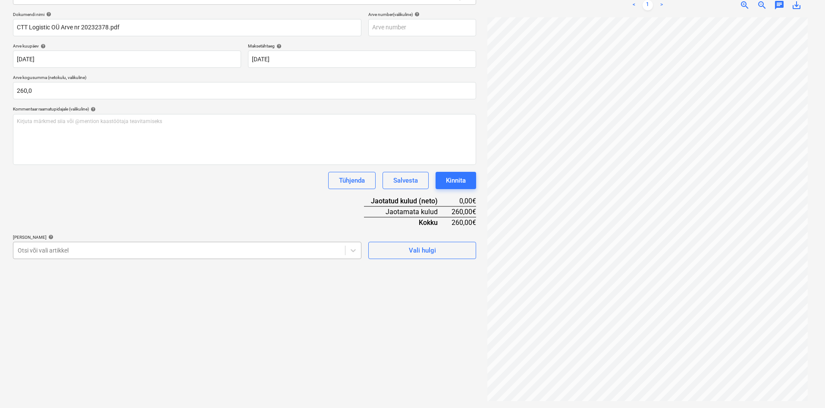
type input "260,00"
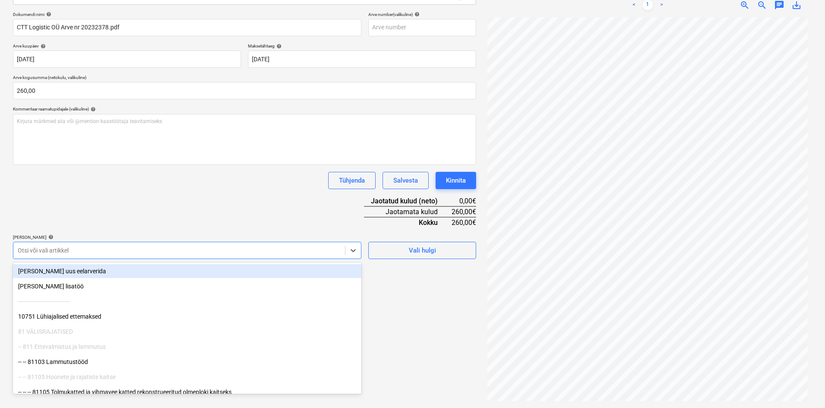
click at [76, 249] on div at bounding box center [179, 250] width 323 height 9
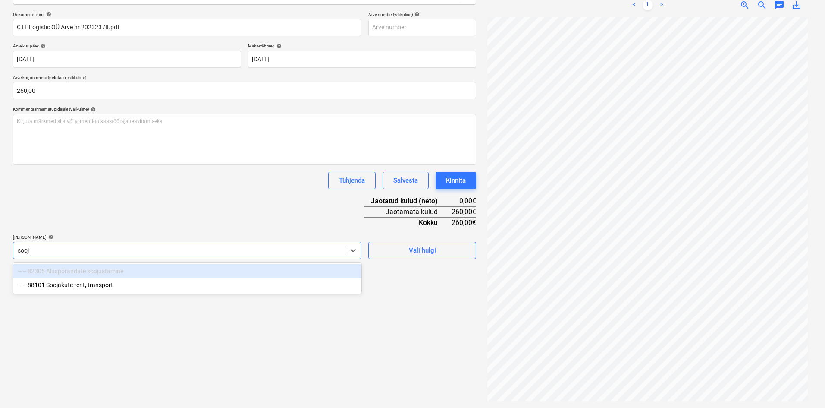
type input "sooja"
click at [72, 271] on div "-- -- 88101 Soojakute rent, transport" at bounding box center [187, 271] width 349 height 14
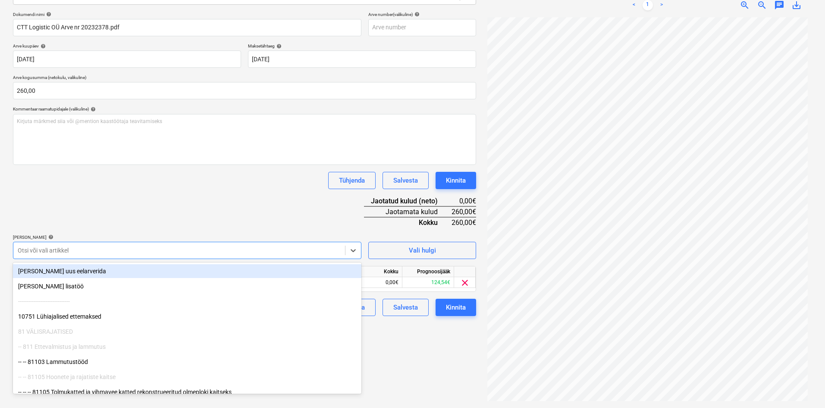
click at [121, 205] on div "Dokumendi nimi help CTT Logistic OÜ Arve nr 20232378.pdf Arve number (valikulin…" at bounding box center [244, 164] width 463 height 304
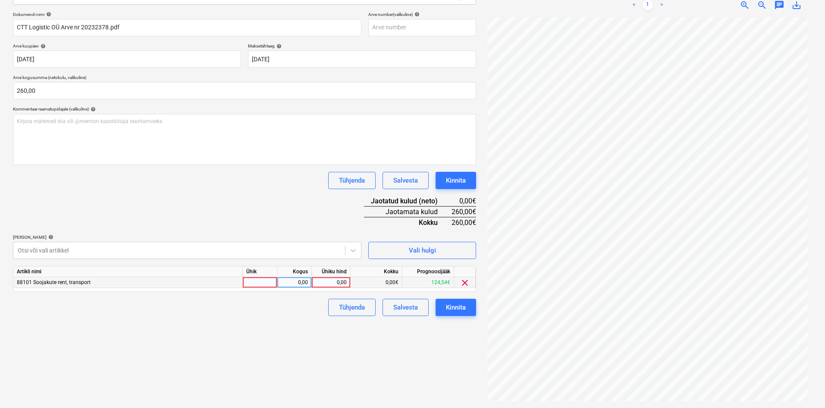
click at [342, 281] on div "0,00" at bounding box center [330, 282] width 31 height 11
type input "260"
click at [277, 346] on div "Failide konteerimine Vali ettevõte CTT Logistic OÜ (11051) [PERSON_NAME] uus et…" at bounding box center [244, 163] width 470 height 484
click at [460, 309] on div "Kinnita" at bounding box center [456, 307] width 20 height 11
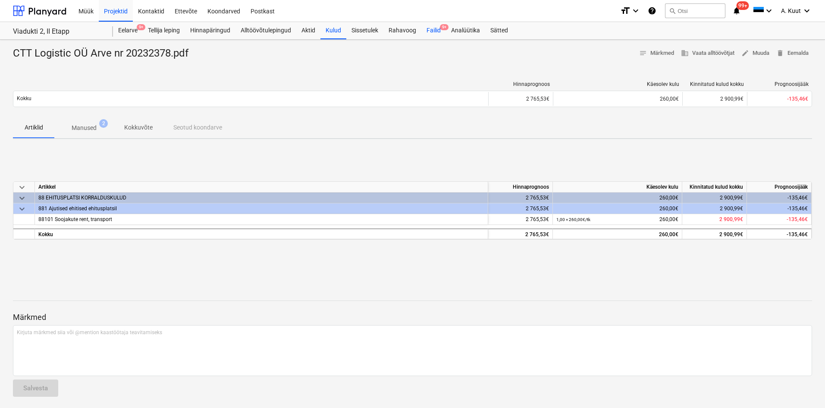
click at [433, 29] on div "Failid 9+" at bounding box center [434, 30] width 25 height 17
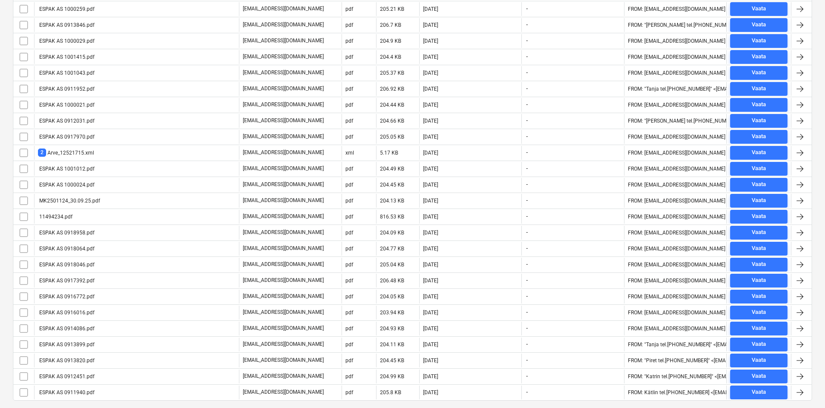
scroll to position [302, 0]
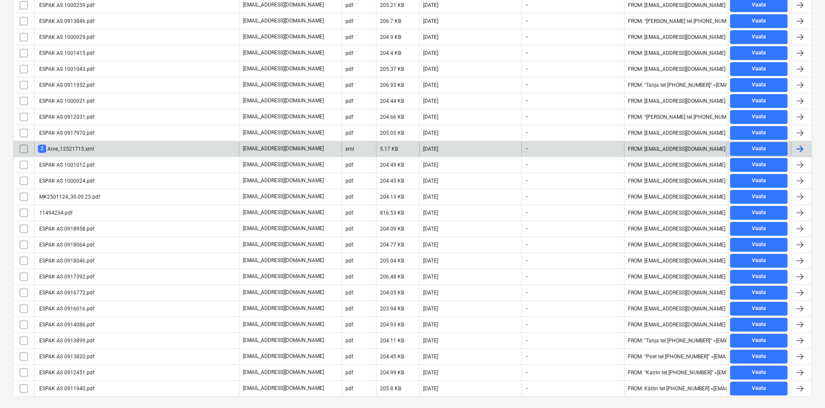
click at [67, 147] on div "2 Arve_12521715.xml" at bounding box center [66, 149] width 56 height 8
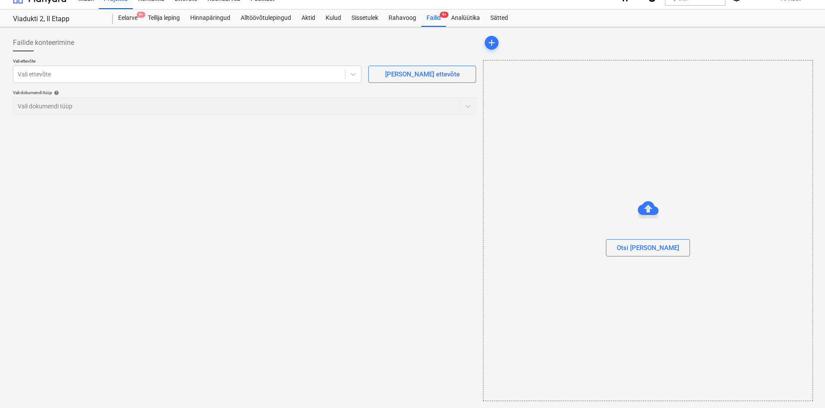
scroll to position [13, 0]
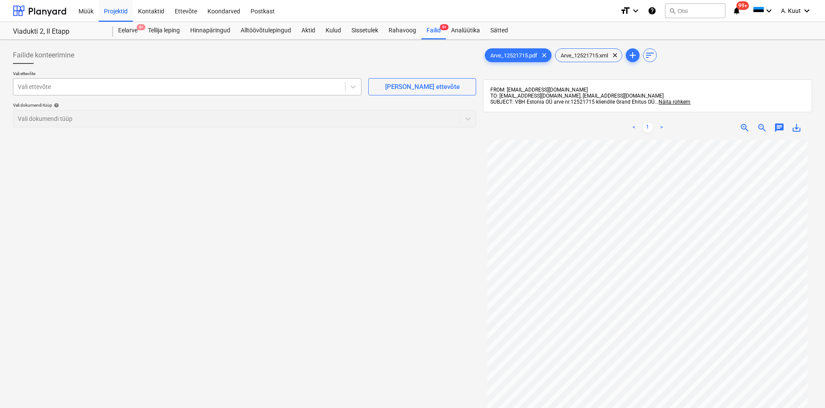
click at [110, 90] on div at bounding box center [179, 86] width 323 height 9
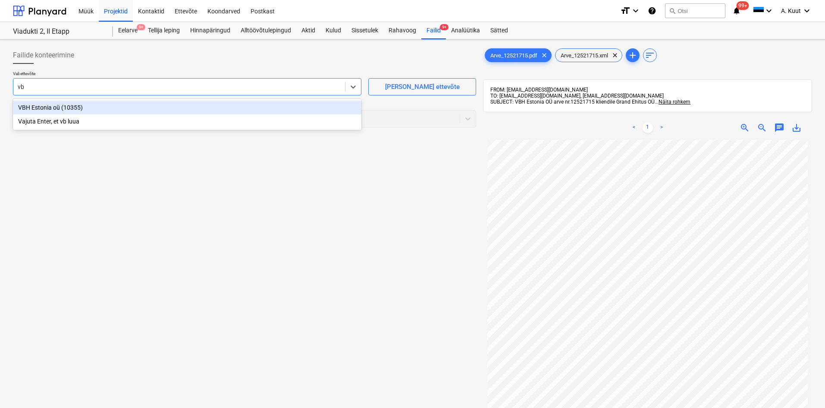
type input "vbh"
click at [41, 108] on div "VBH Estonia oü (10355)" at bounding box center [187, 108] width 349 height 14
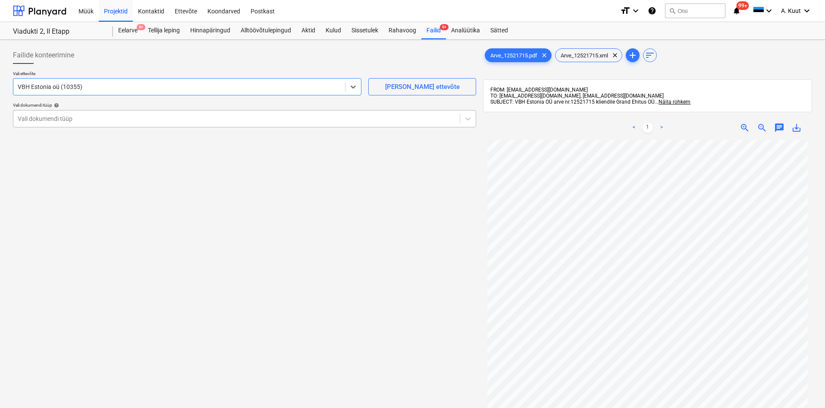
click at [41, 123] on div at bounding box center [237, 118] width 438 height 9
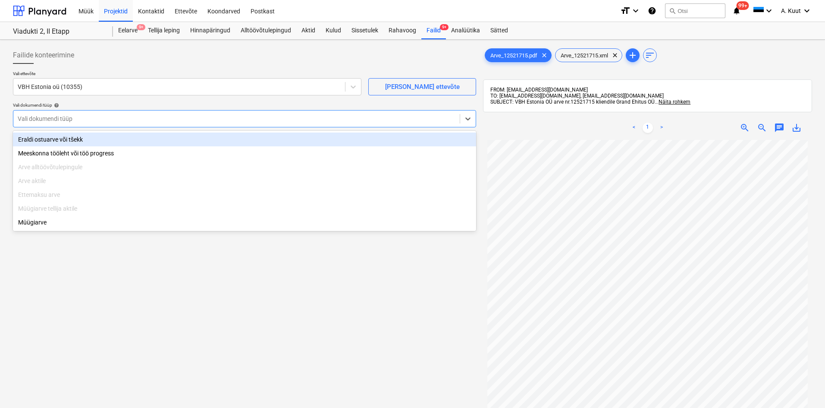
click at [44, 142] on div "Eraldi ostuarve või tšekk" at bounding box center [244, 139] width 463 height 14
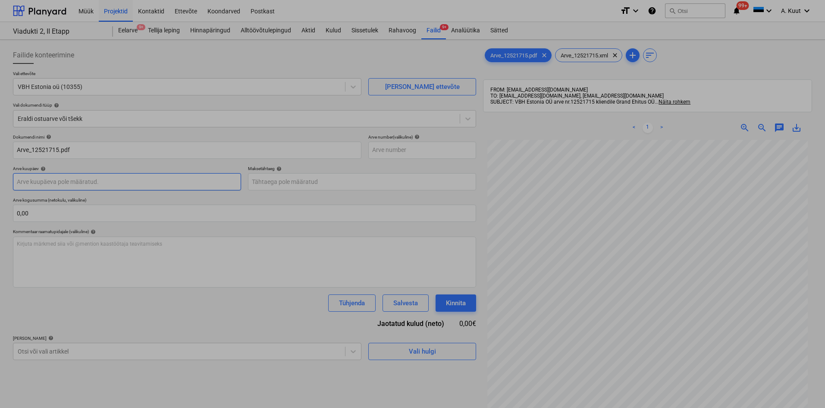
click at [48, 183] on body "Müük Projektid Kontaktid Ettevõte Koondarved Postkast format_size keyboard_arro…" at bounding box center [412, 204] width 825 height 408
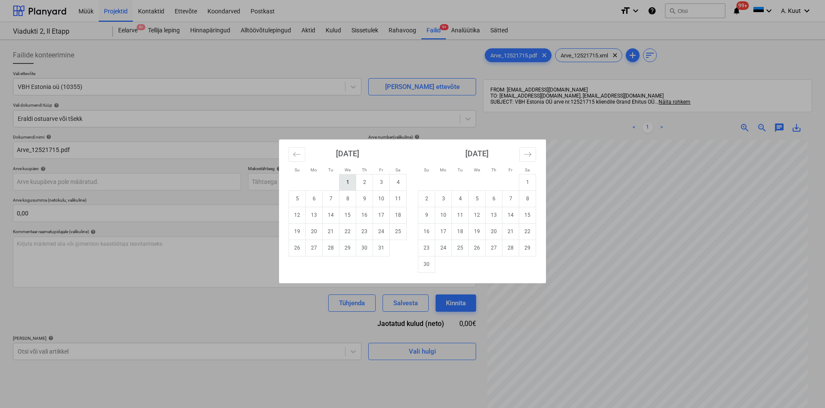
click at [350, 183] on td "1" at bounding box center [348, 182] width 17 height 16
type input "[DATE]"
click at [258, 185] on body "Müük Projektid Kontaktid Ettevõte Koondarved Postkast format_size keyboard_arro…" at bounding box center [412, 204] width 825 height 408
click at [350, 234] on td "22" at bounding box center [348, 231] width 17 height 16
type input "[DATE]"
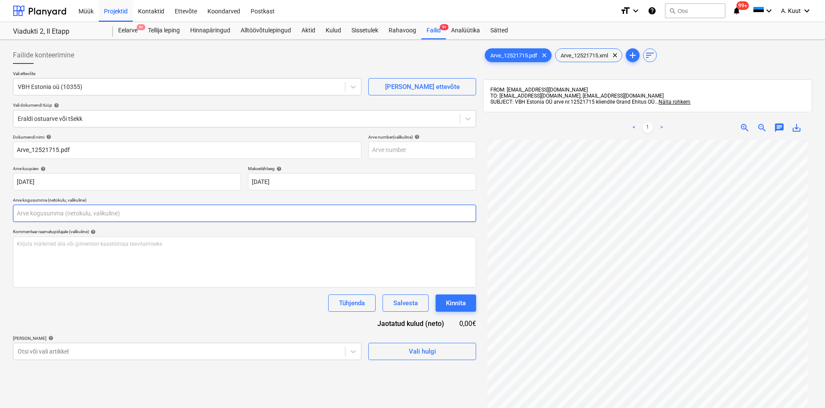
click at [49, 216] on input "text" at bounding box center [244, 213] width 463 height 17
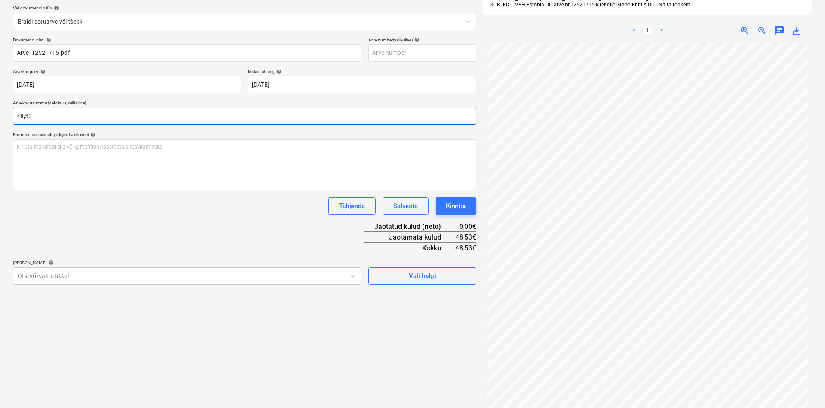
scroll to position [123, 0]
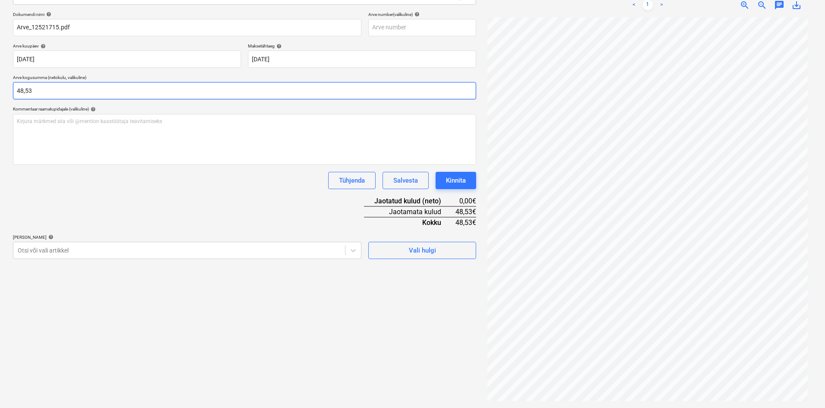
type input "48,53"
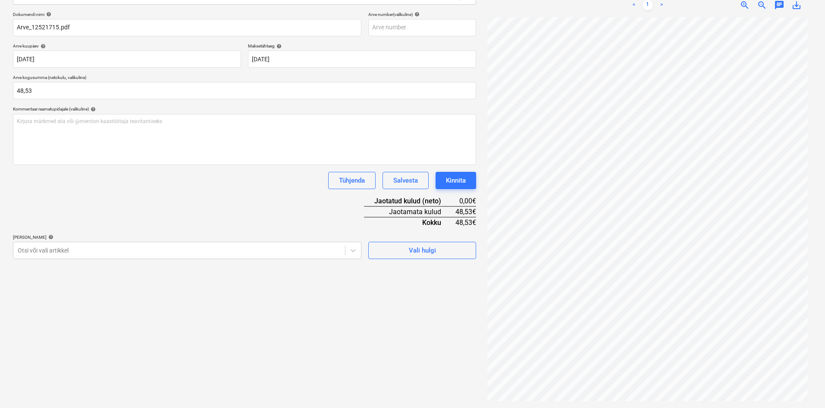
click at [101, 208] on div "Dokumendi nimi help Arve_12521715.pdf Arve number (valikuline) help Arve kuupäe…" at bounding box center [244, 135] width 463 height 247
click at [356, 250] on icon at bounding box center [353, 250] width 9 height 9
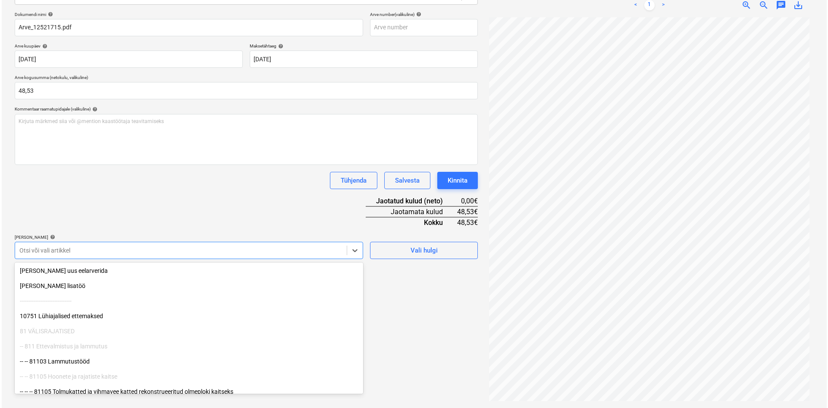
scroll to position [0, 0]
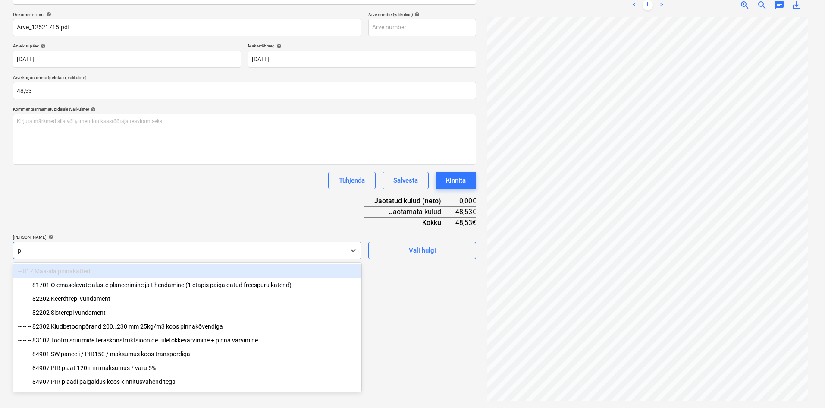
type input "pir"
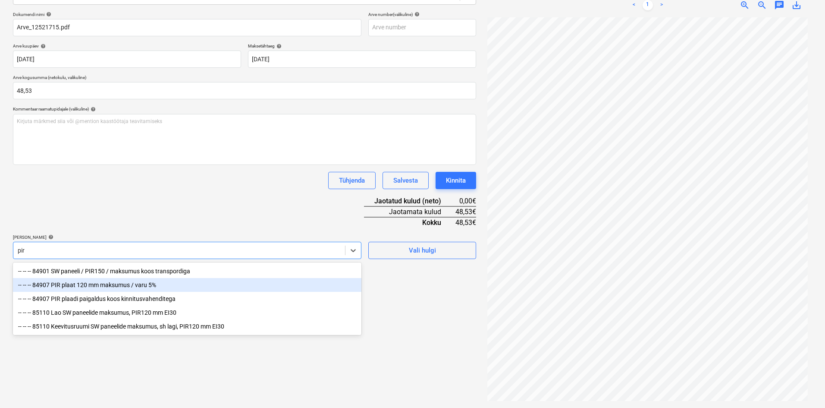
click at [75, 287] on div "-- -- -- 84907 PIR plaat 120 mm maksumus / varu 5%" at bounding box center [187, 285] width 349 height 14
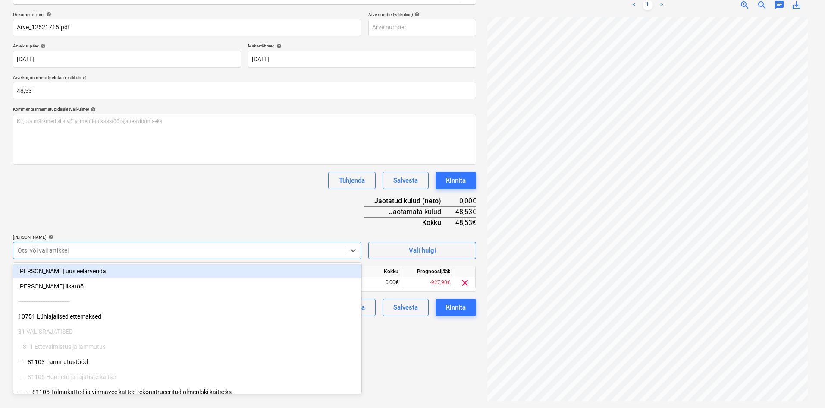
click at [161, 230] on div "Dokumendi nimi help Arve_12521715.pdf Arve number (valikuline) help Arve kuupäe…" at bounding box center [244, 164] width 463 height 304
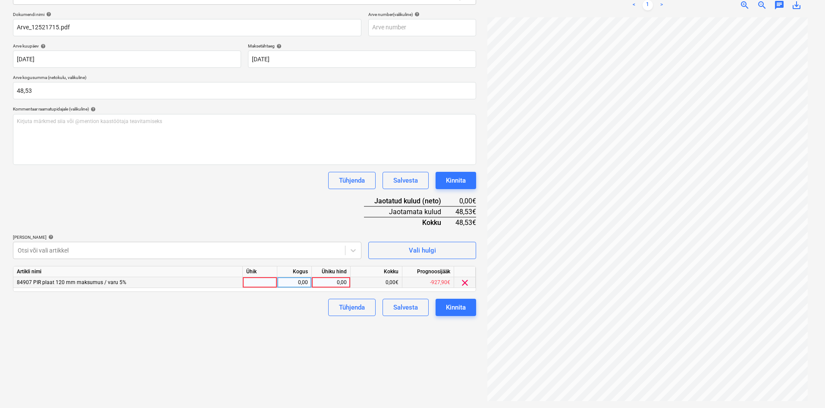
click at [341, 281] on div "0,00" at bounding box center [330, 282] width 31 height 11
type input "48,53"
click at [287, 349] on div "Failide konteerimine Vali ettevõte VBH Estonia oü (10355) [PERSON_NAME] uus ett…" at bounding box center [244, 163] width 470 height 484
click at [461, 309] on div "Kinnita" at bounding box center [456, 307] width 20 height 11
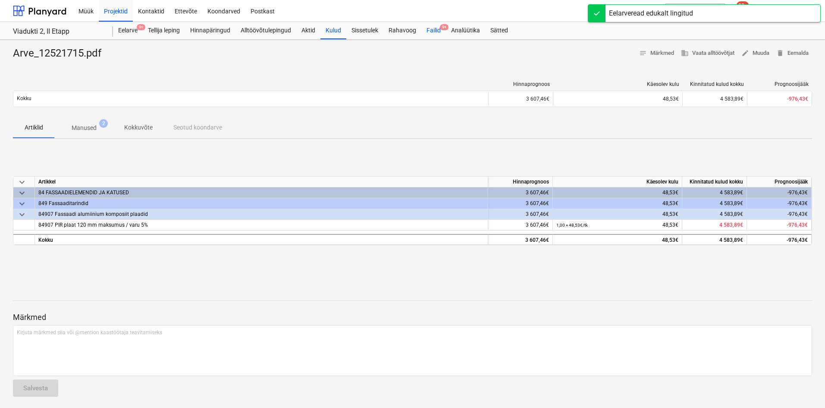
click at [435, 27] on div "Failid 9+" at bounding box center [434, 30] width 25 height 17
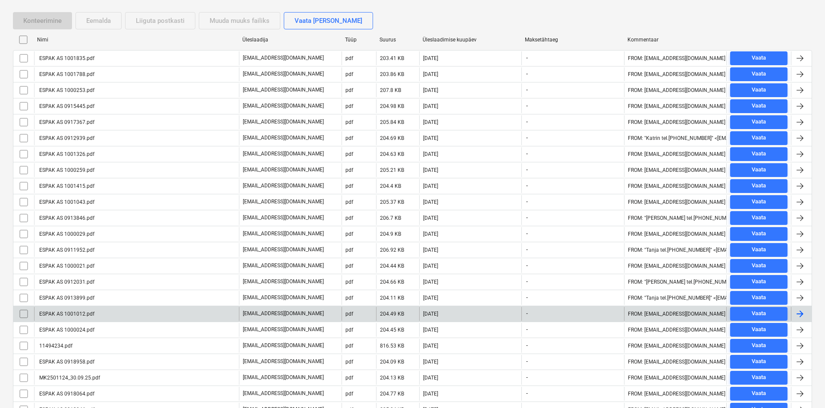
scroll to position [173, 0]
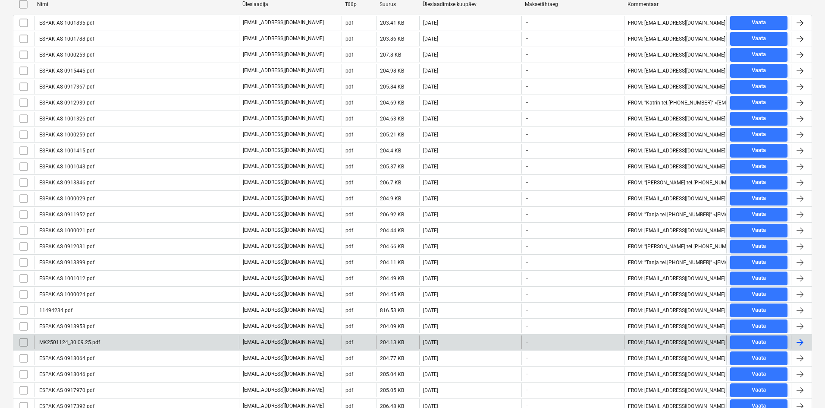
click at [62, 343] on div "MK2501124_30.09.25.pdf" at bounding box center [69, 342] width 62 height 6
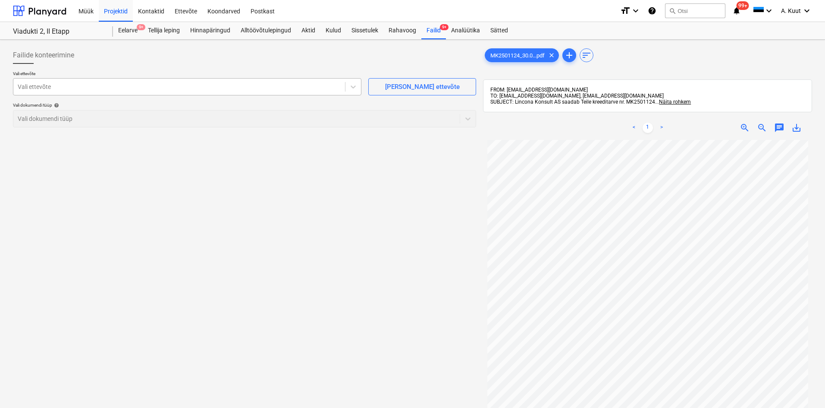
click at [33, 88] on div at bounding box center [179, 86] width 323 height 9
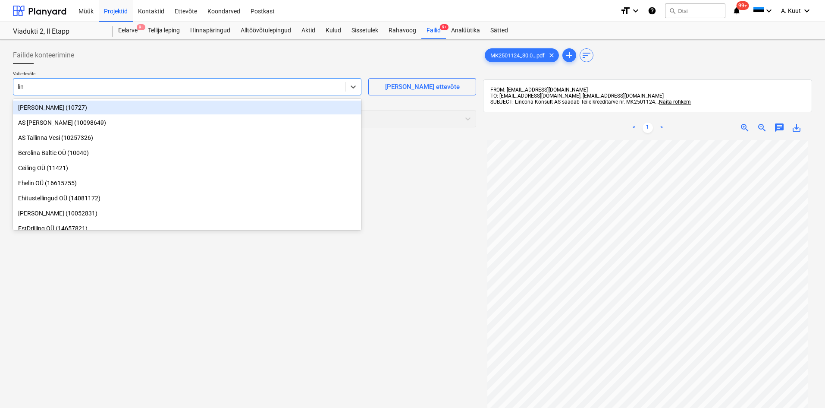
type input "linc"
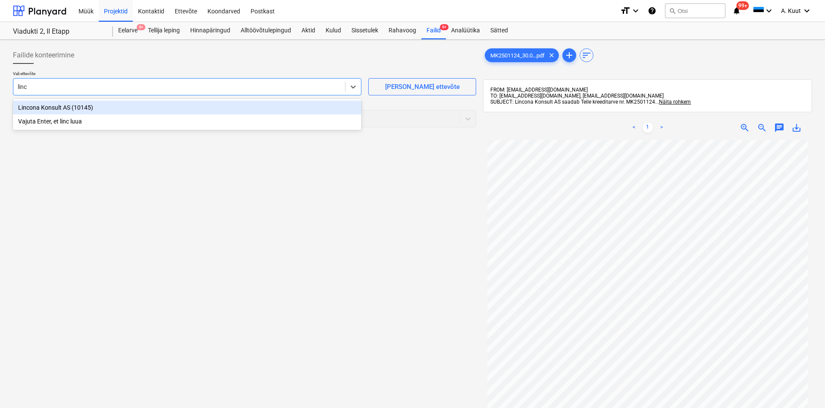
click at [37, 106] on div "Lincona Konsult AS (10145)" at bounding box center [187, 108] width 349 height 14
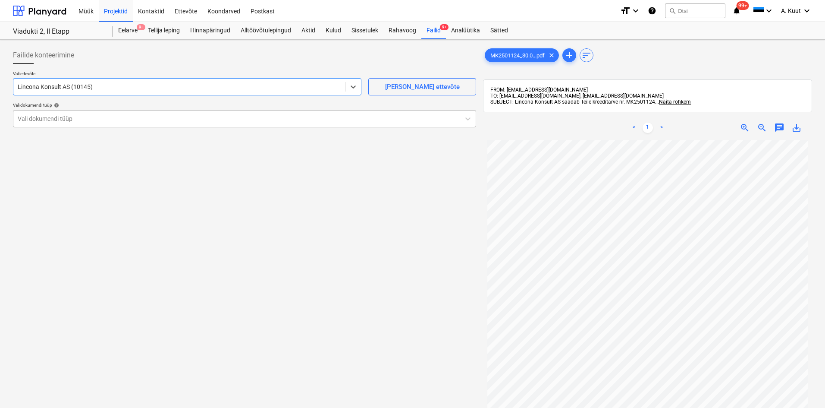
click at [35, 115] on div at bounding box center [237, 118] width 438 height 9
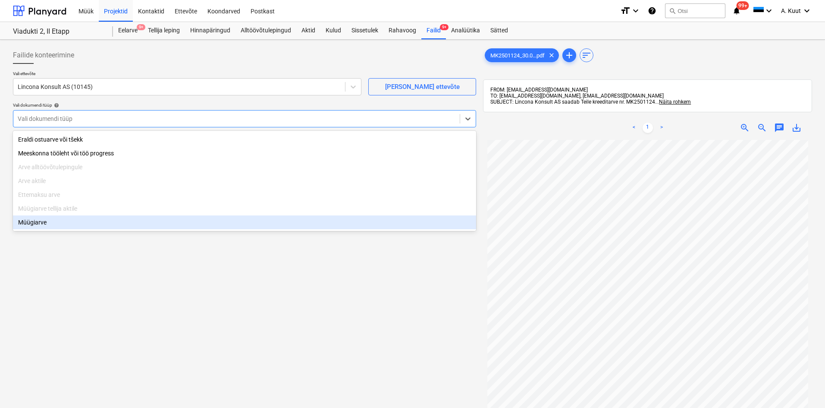
scroll to position [43, 0]
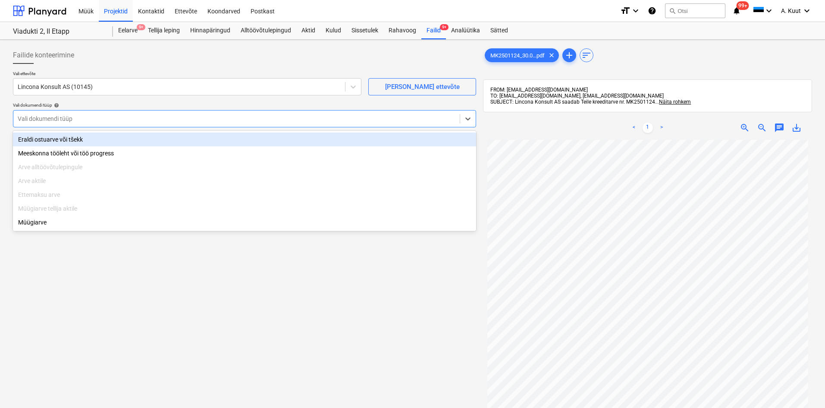
click at [32, 140] on div "Eraldi ostuarve või tšekk" at bounding box center [244, 139] width 463 height 14
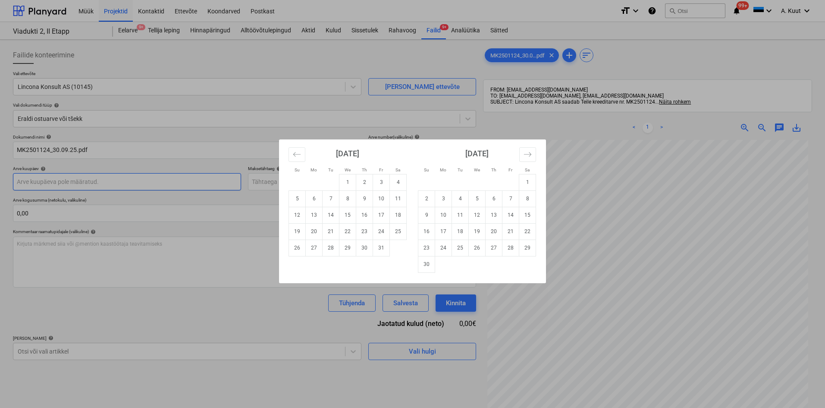
click at [25, 183] on body "Müük Projektid Kontaktid Ettevõte Koondarved Postkast format_size keyboard_arro…" at bounding box center [412, 204] width 825 height 408
click at [299, 154] on icon "Move backward to switch to the previous month." at bounding box center [297, 154] width 8 height 8
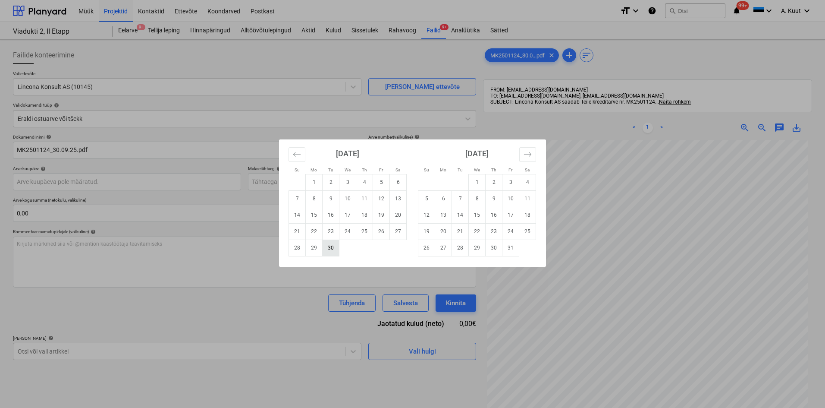
click at [332, 251] on td "30" at bounding box center [331, 247] width 17 height 16
type input "[DATE]"
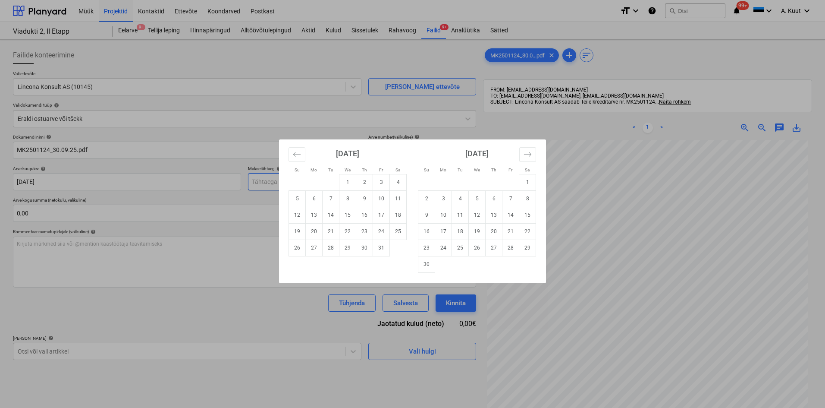
click at [265, 179] on body "Müük Projektid Kontaktid Ettevõte Koondarved Postkast format_size keyboard_arro…" at bounding box center [412, 204] width 825 height 408
click at [295, 154] on icon "Move backward to switch to the previous month." at bounding box center [297, 154] width 8 height 8
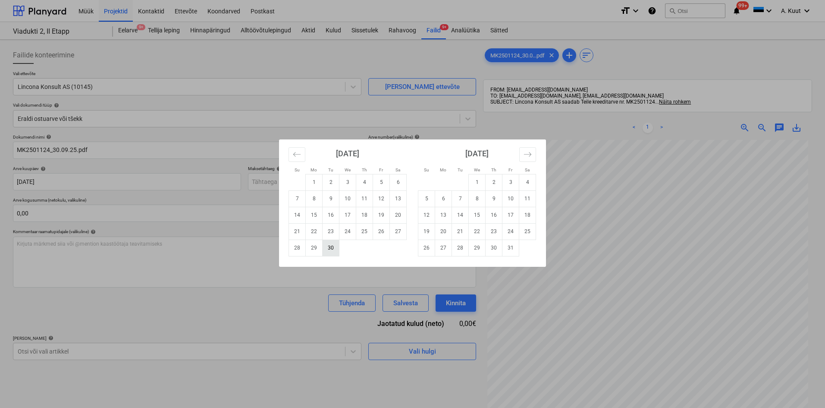
click at [329, 253] on td "30" at bounding box center [331, 247] width 17 height 16
type input "[DATE]"
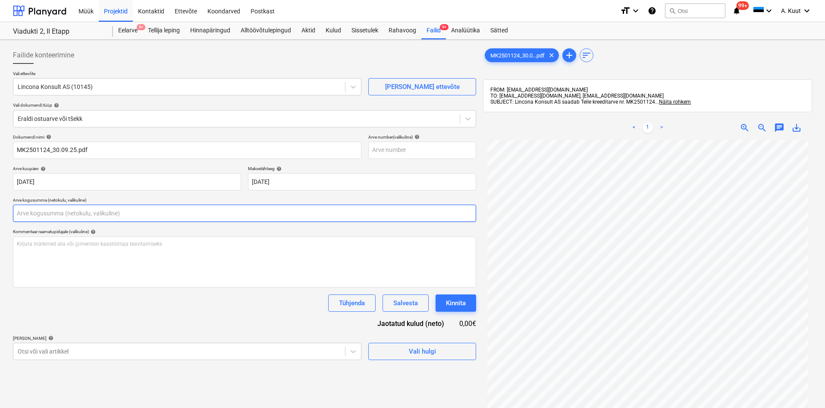
click at [24, 213] on input "text" at bounding box center [244, 213] width 463 height 17
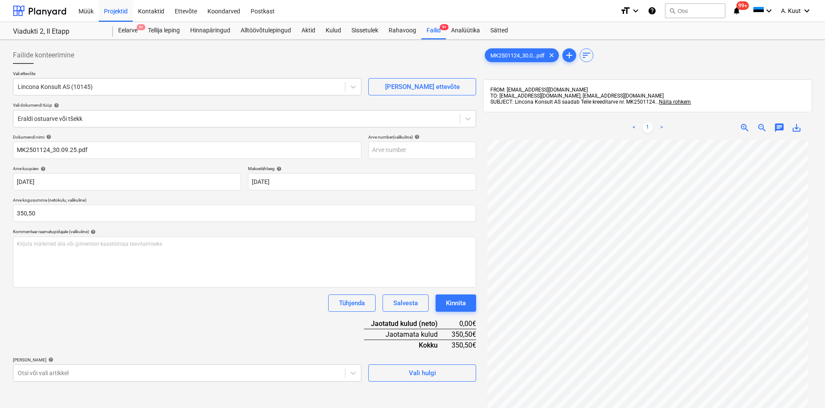
click at [67, 316] on div "Dokumendi nimi help MK2501124_30.09.25.pdf Arve number (valikuline) help Arve k…" at bounding box center [244, 257] width 463 height 247
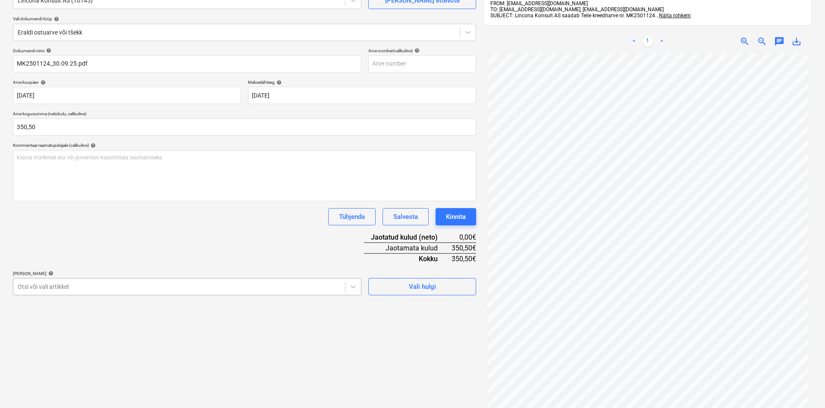
scroll to position [112, 0]
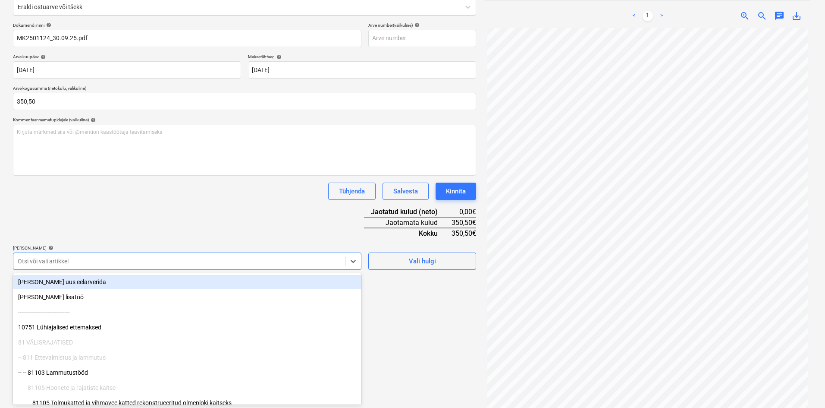
click at [63, 285] on body "Müük Projektid Kontaktid Ettevõte Koondarved Postkast format_size keyboard_arro…" at bounding box center [412, 92] width 825 height 408
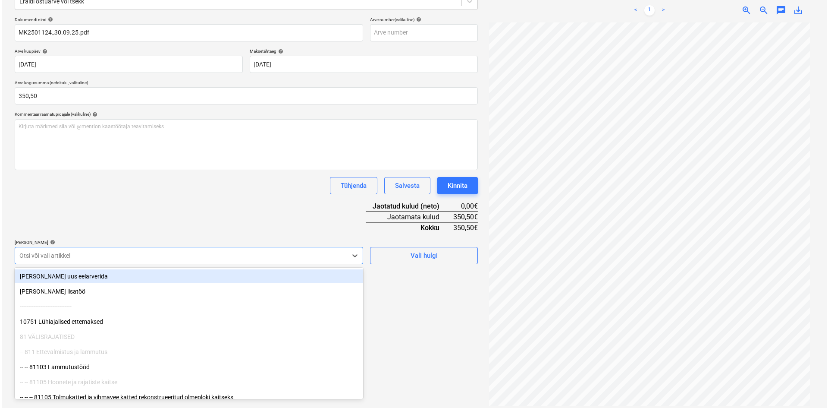
scroll to position [123, 0]
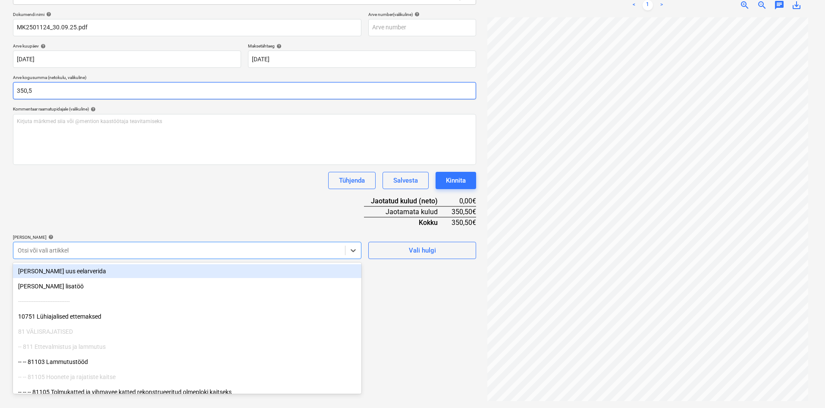
click at [18, 90] on input "350,5" at bounding box center [244, 90] width 463 height 17
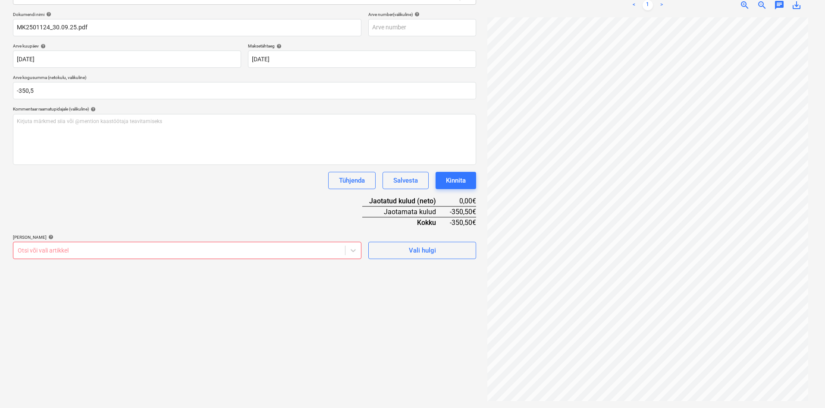
type input "-350,50"
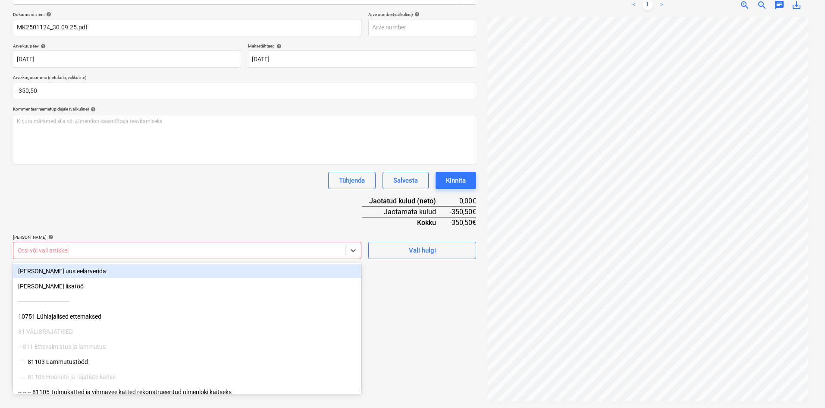
click at [132, 257] on div "Otsi või vali artikkel" at bounding box center [187, 250] width 349 height 17
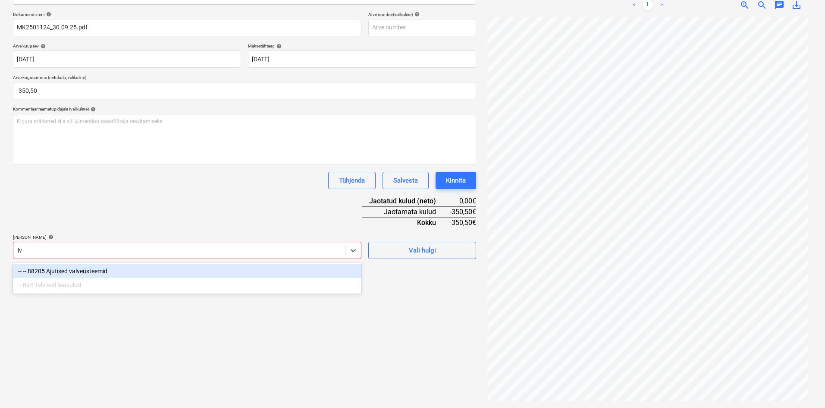
type input "l"
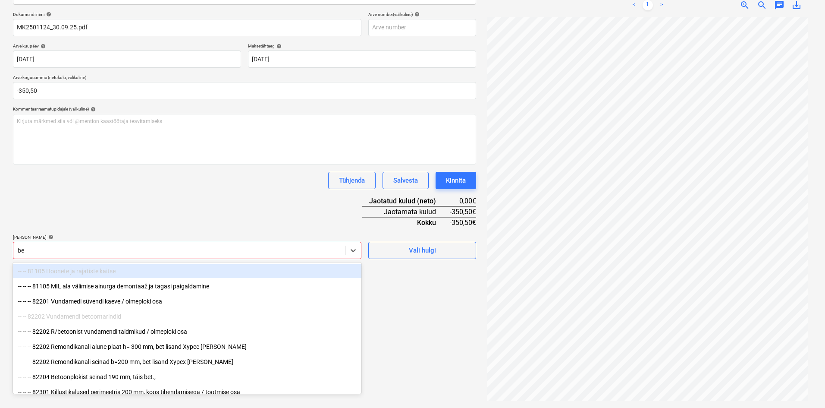
type input "bet"
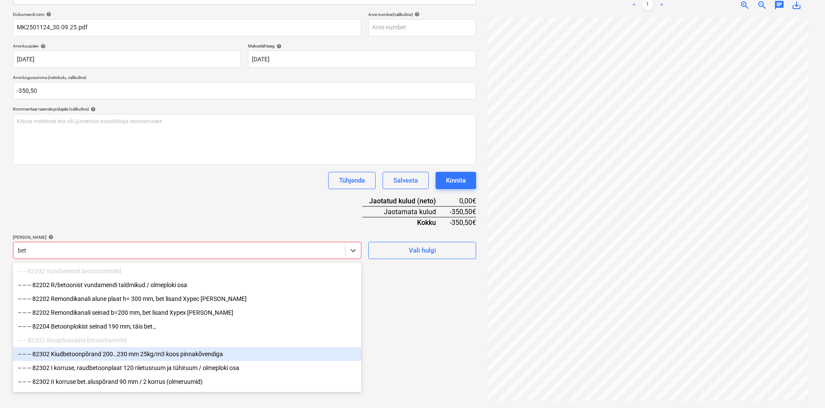
click at [84, 353] on div "-- -- -- 82302 Kiudbetoonpõrand 200…230 mm 25kg/m3 koos pinnakõvendiga" at bounding box center [187, 354] width 349 height 14
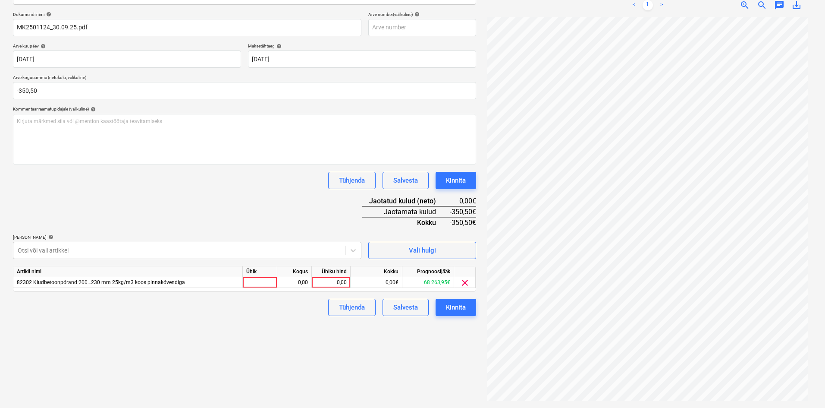
click at [138, 220] on div "Dokumendi nimi help MK2501124_30.09.25.pdf Arve number (valikuline) help Arve k…" at bounding box center [244, 164] width 463 height 304
click at [346, 281] on div "0,00" at bounding box center [330, 282] width 31 height 11
click at [300, 284] on div "0,00" at bounding box center [294, 282] width 27 height 11
type input "-1"
click at [346, 284] on div "0,00" at bounding box center [330, 282] width 31 height 11
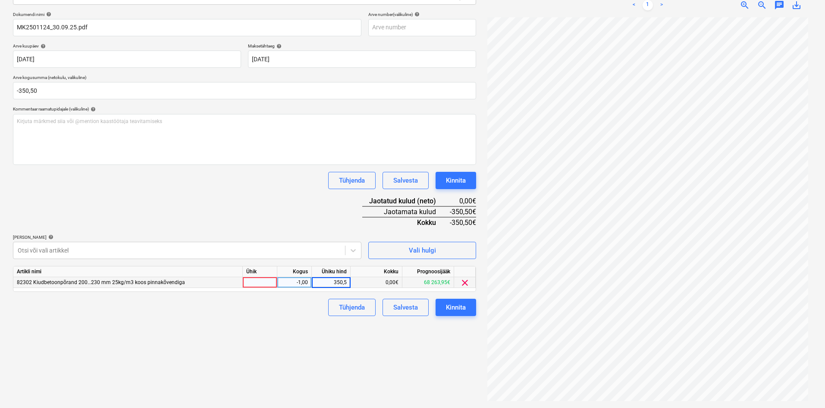
type input "350,50"
click at [286, 340] on div "Failide konteerimine Vali ettevõte Lincona Konsult AS (10145) [PERSON_NAME] uus…" at bounding box center [244, 163] width 470 height 484
click at [460, 309] on div "Kinnita" at bounding box center [456, 307] width 20 height 11
click at [257, 282] on div at bounding box center [260, 282] width 35 height 11
type input "tk"
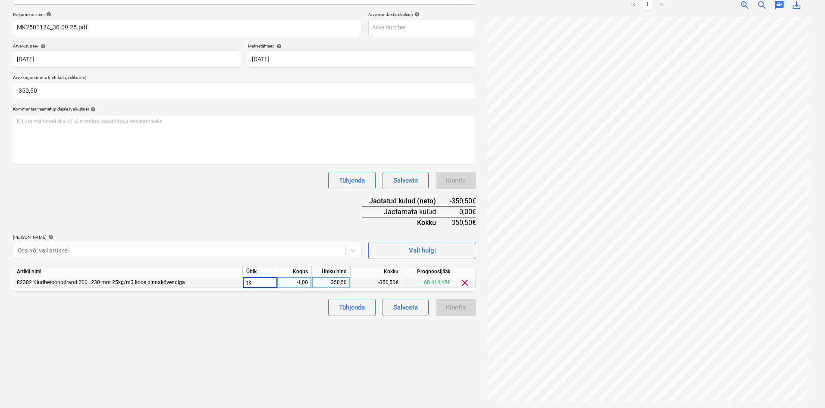
click at [282, 335] on div "Failide konteerimine Vali ettevõte Lincona Konsult AS (10145) [PERSON_NAME] uus…" at bounding box center [244, 163] width 470 height 484
click at [457, 303] on div "Kinnita" at bounding box center [456, 307] width 20 height 11
